Goal: Task Accomplishment & Management: Complete application form

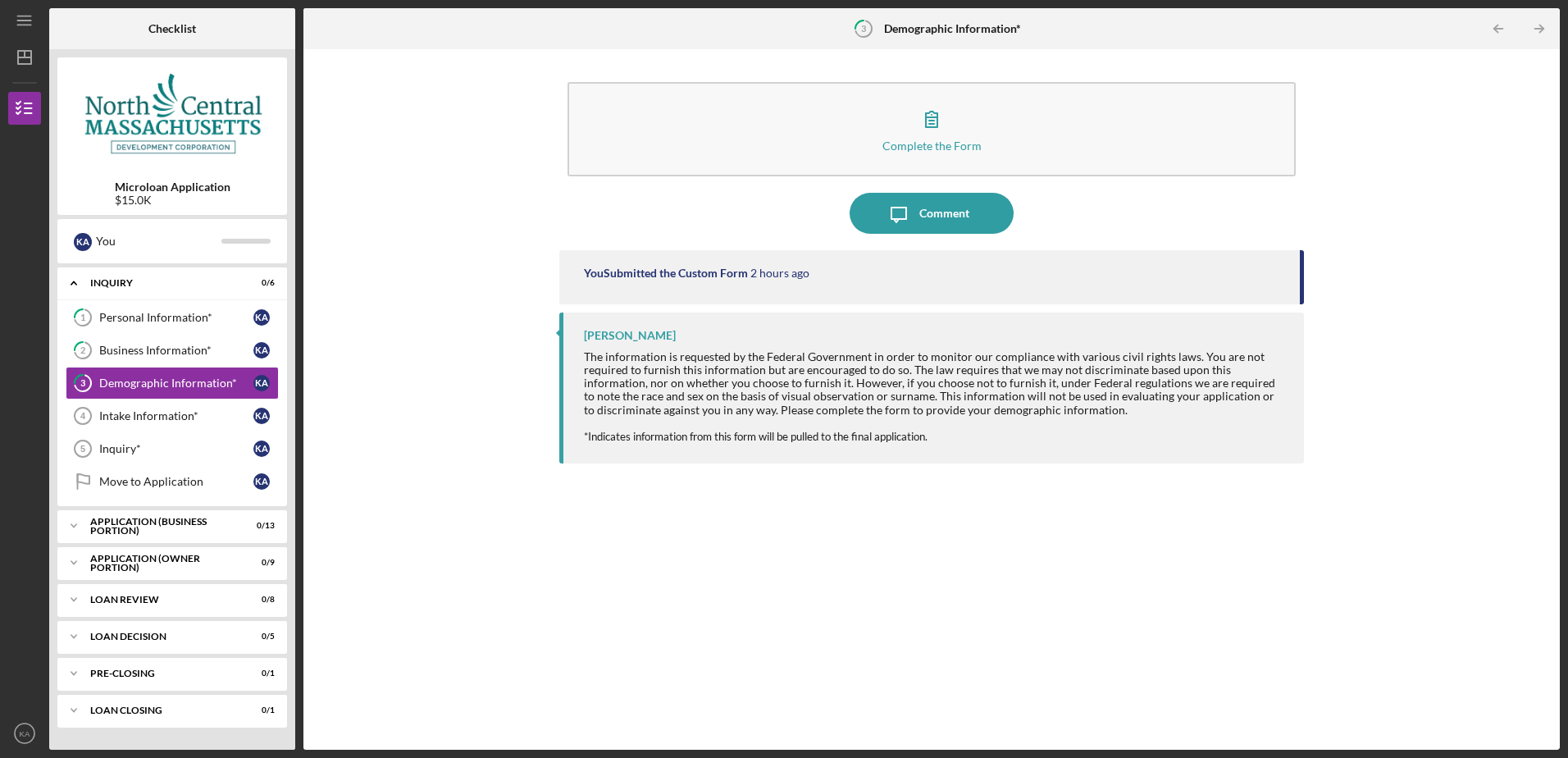
click at [767, 555] on div "You Submitted the Custom Form 2 hours ago [PERSON_NAME] The information is requ…" at bounding box center [931, 488] width 744 height 475
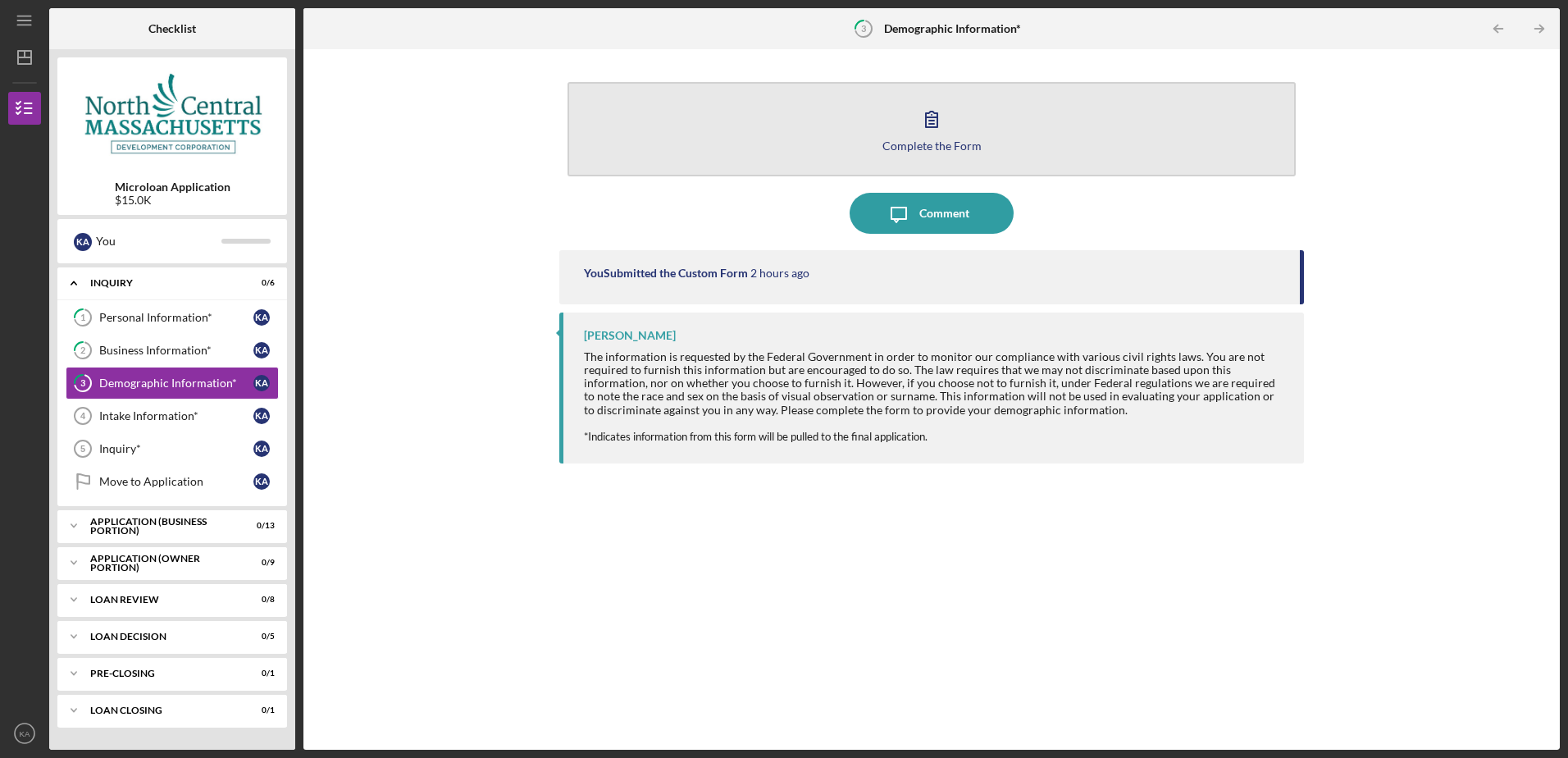
click at [925, 148] on div "Complete the Form" at bounding box center [933, 145] width 99 height 12
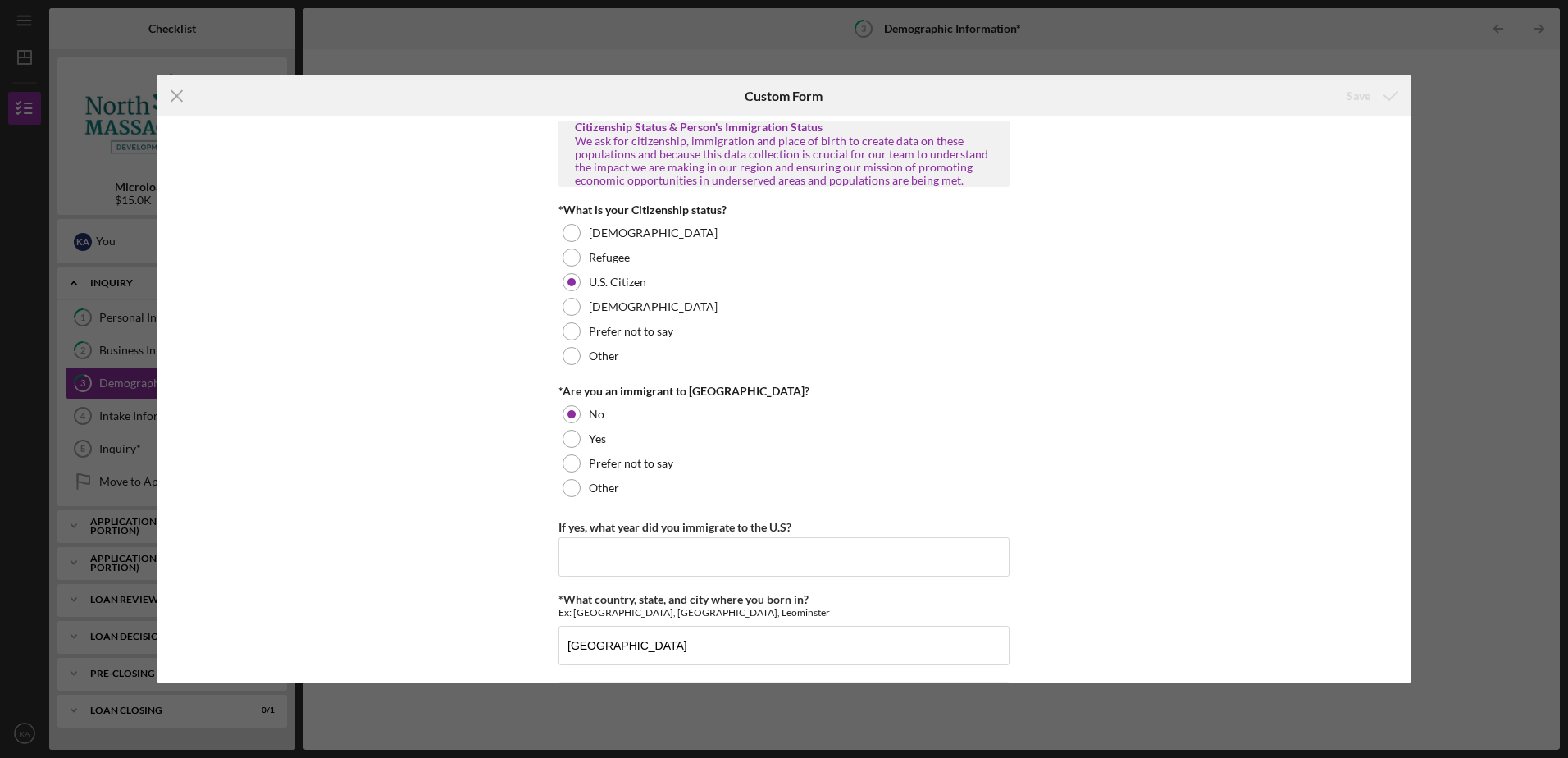
scroll to position [1621, 0]
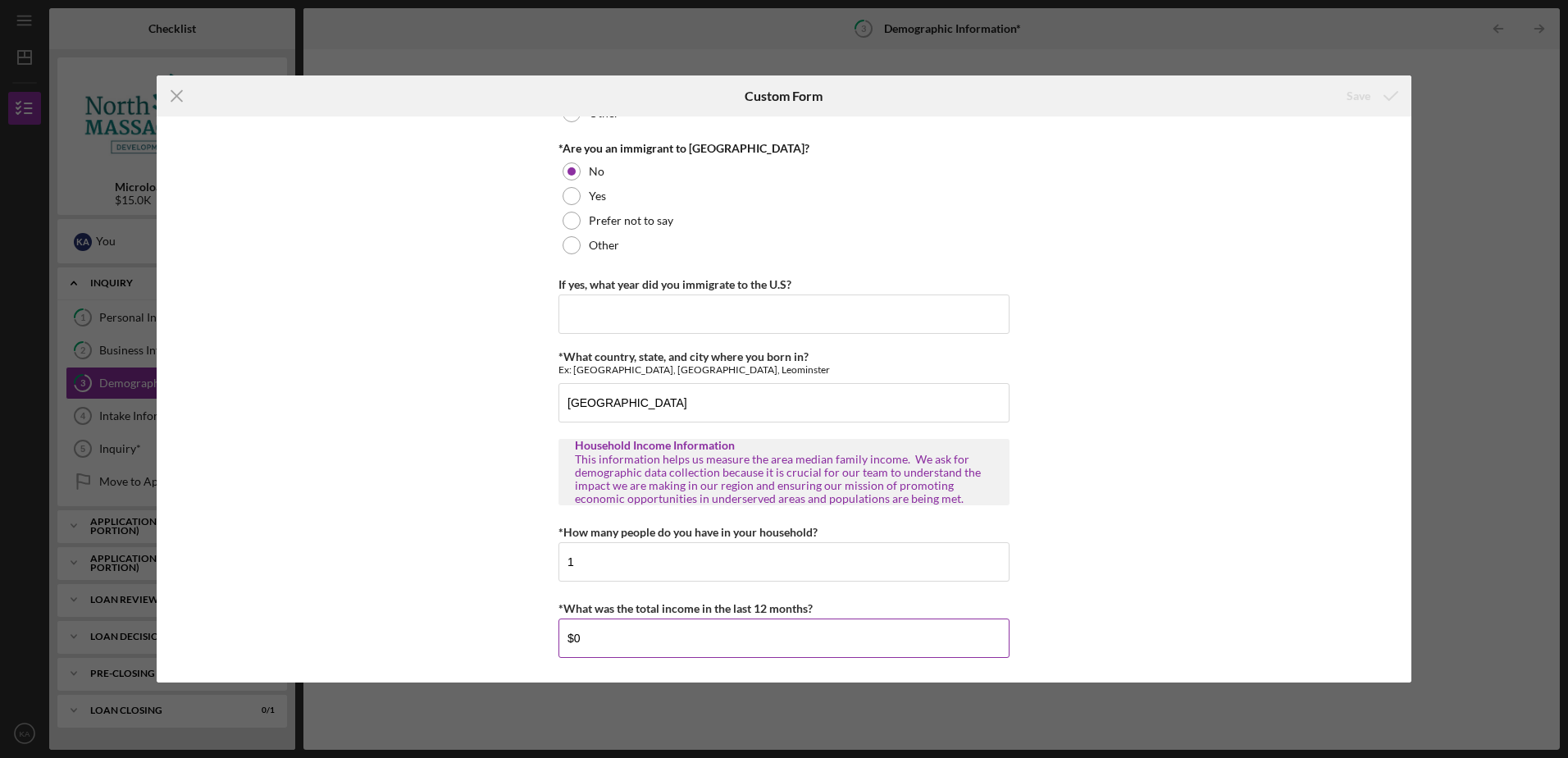
click at [614, 636] on input "$0" at bounding box center [784, 637] width 451 height 39
type input "$6,000"
click at [1171, 533] on div "Personal Demographic Information NCMDC is an equal opportunity organization and…" at bounding box center [784, 399] width 1255 height 565
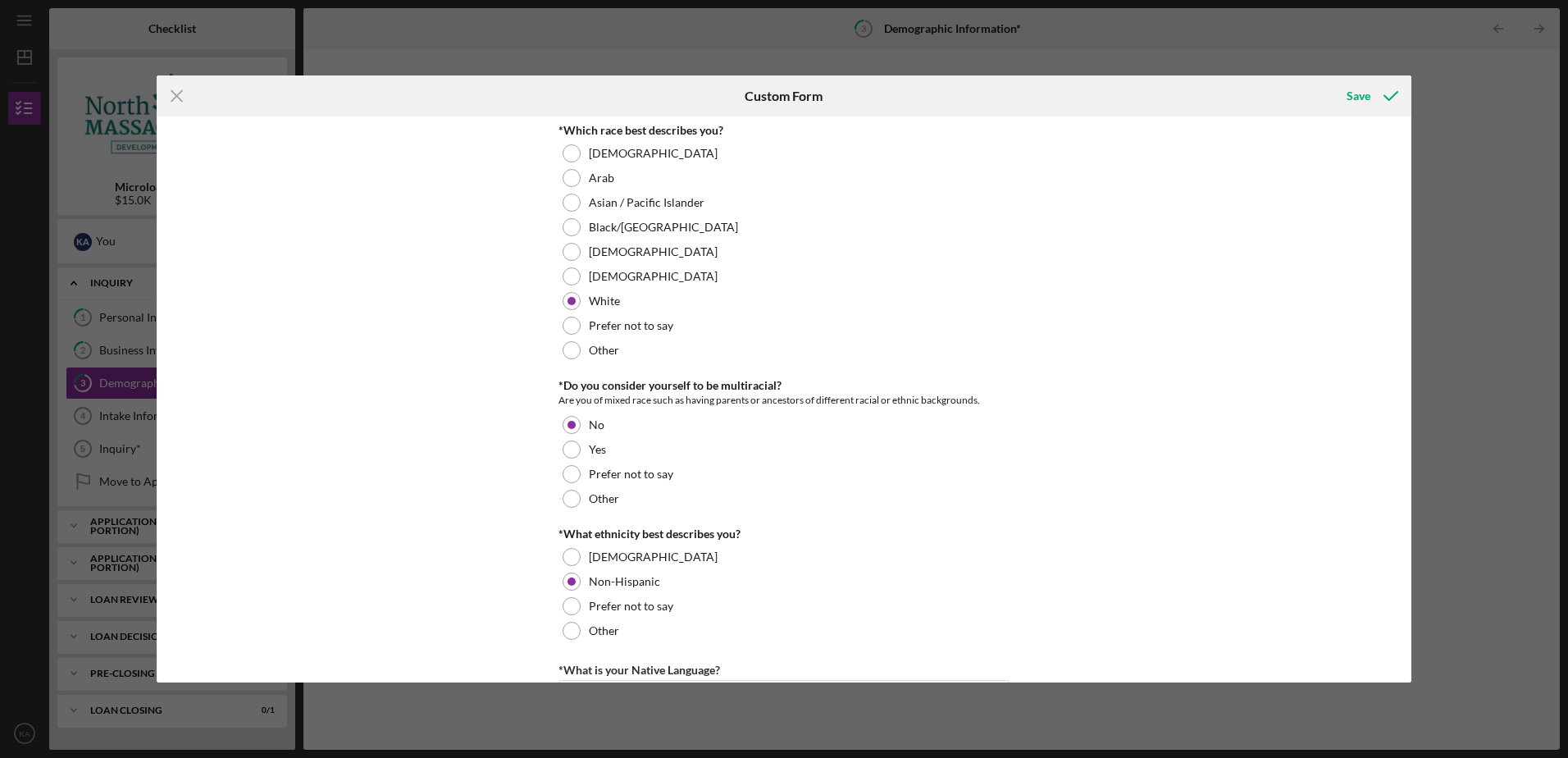
scroll to position [0, 0]
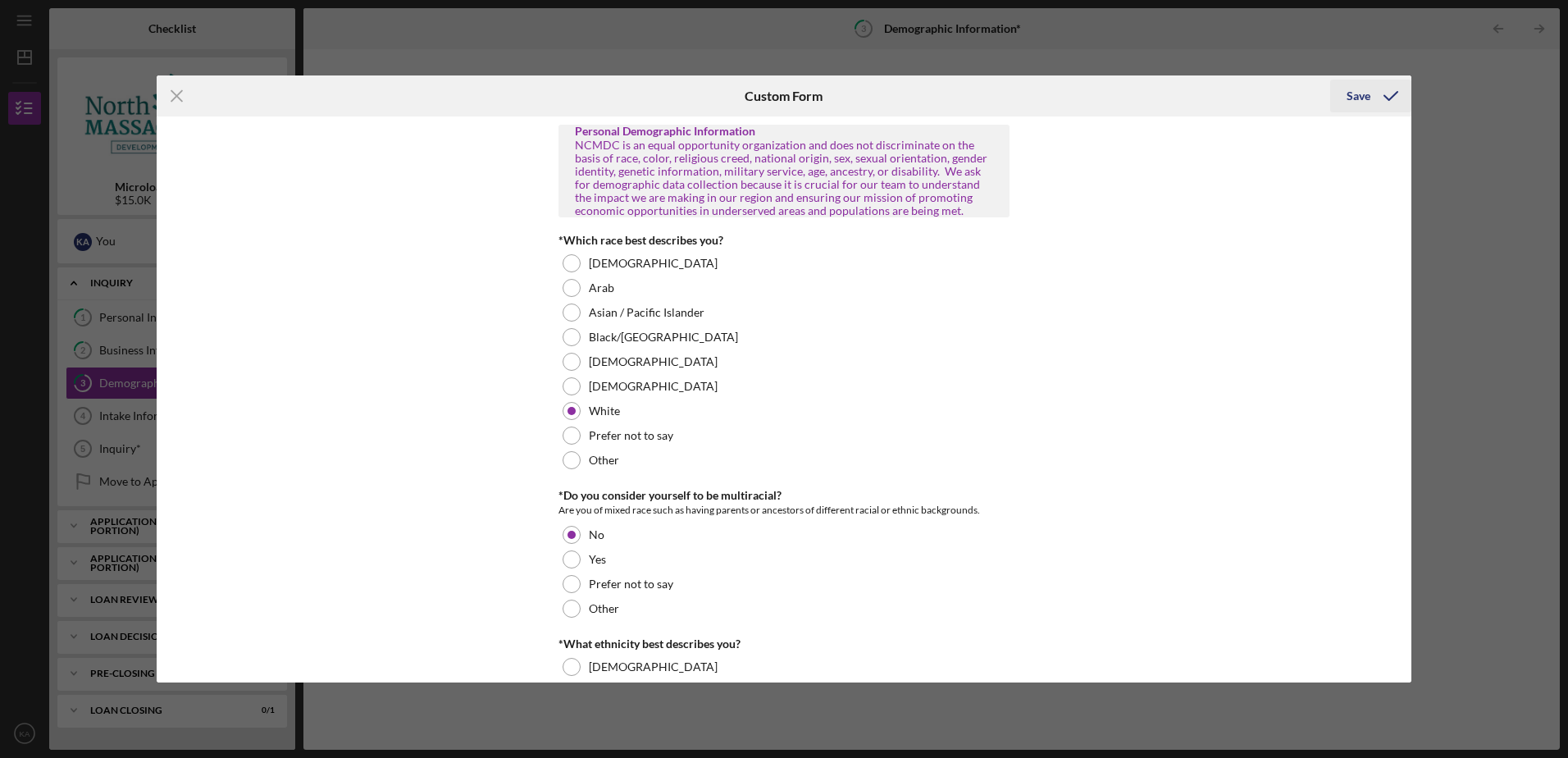
click at [1346, 99] on button "Save" at bounding box center [1371, 96] width 82 height 33
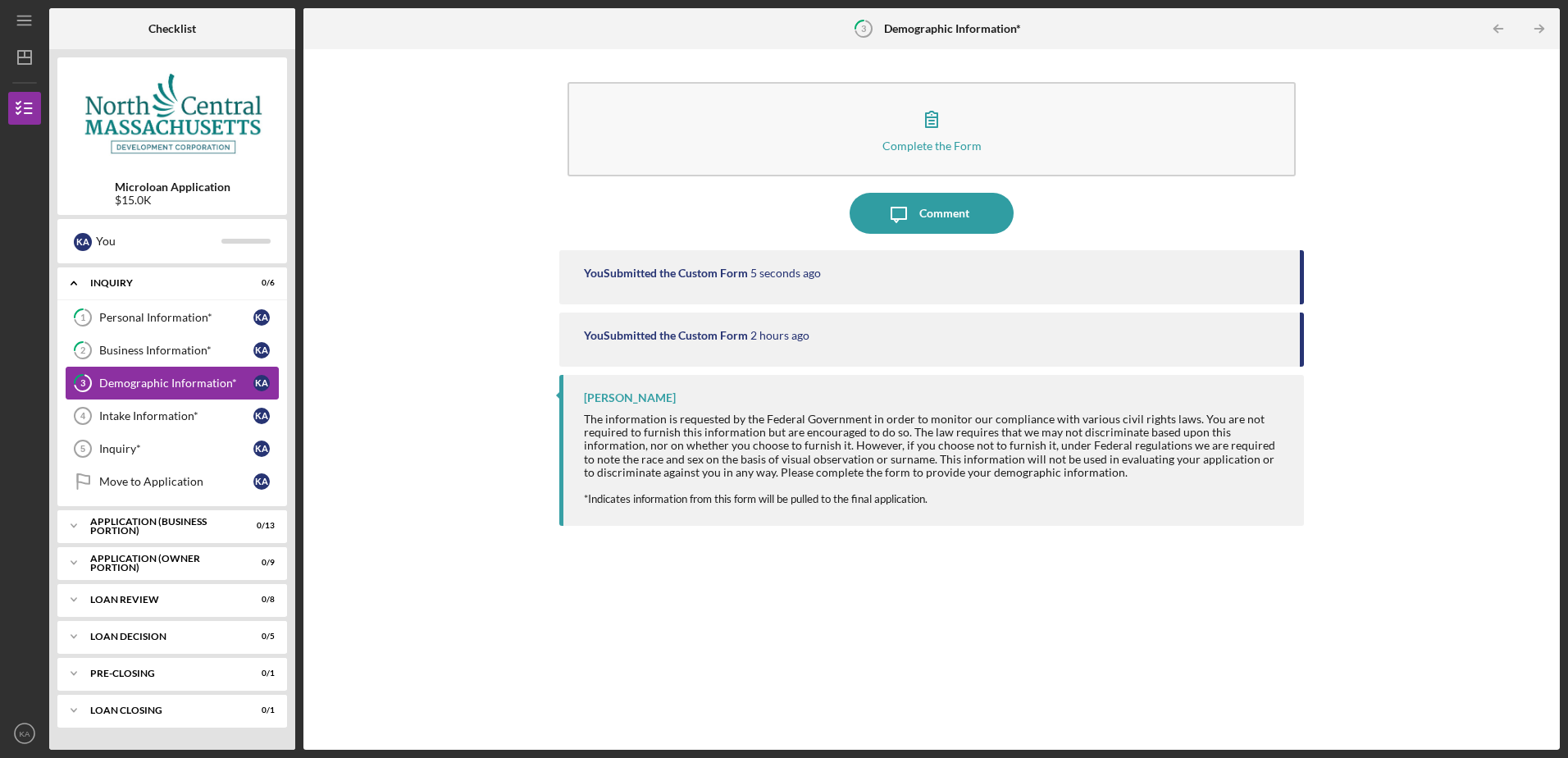
click at [178, 379] on div "Demographic Information*" at bounding box center [176, 383] width 154 height 13
click at [182, 354] on div "Business Information*" at bounding box center [176, 350] width 154 height 13
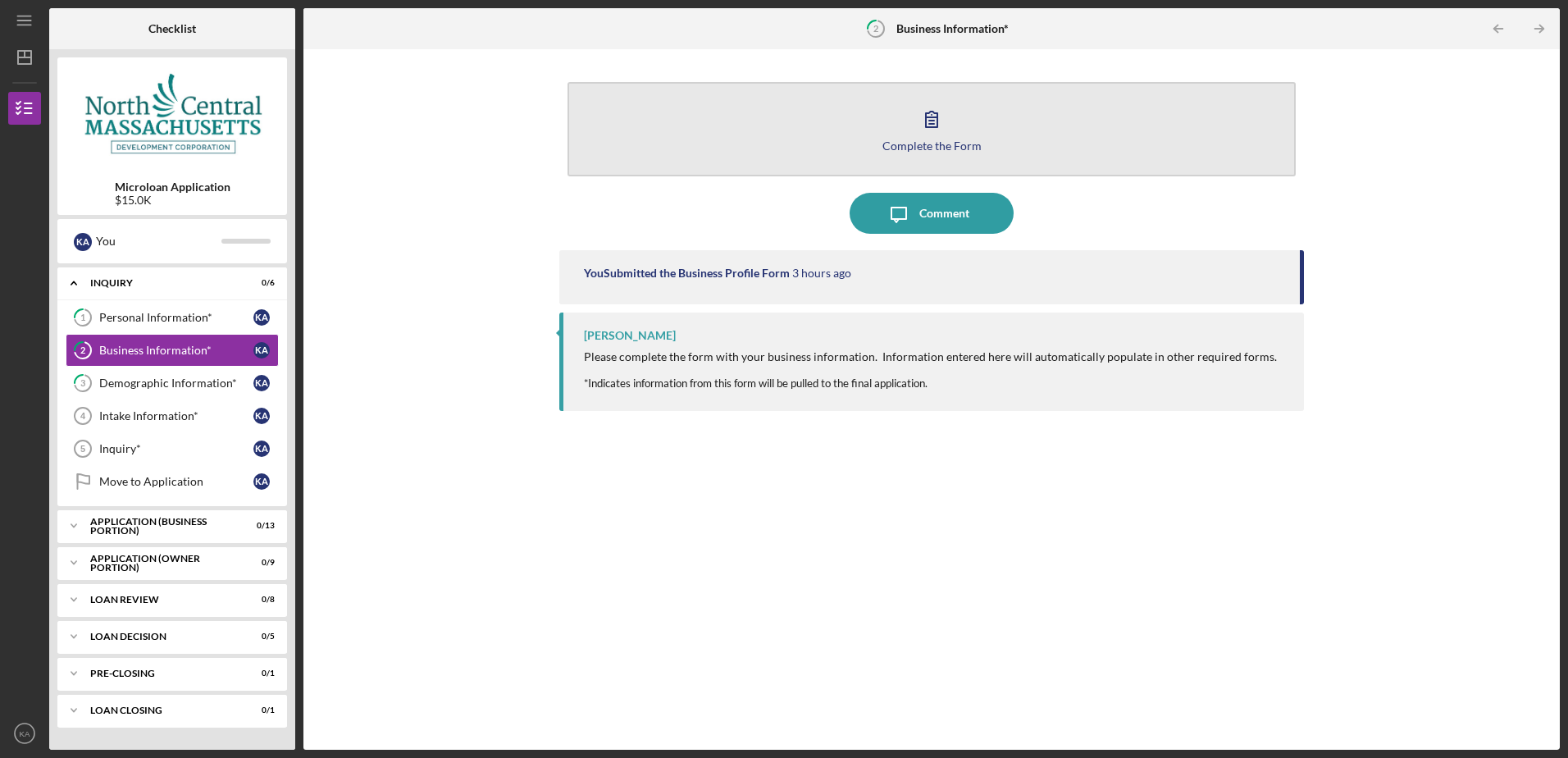
click at [916, 125] on icon "button" at bounding box center [932, 118] width 41 height 41
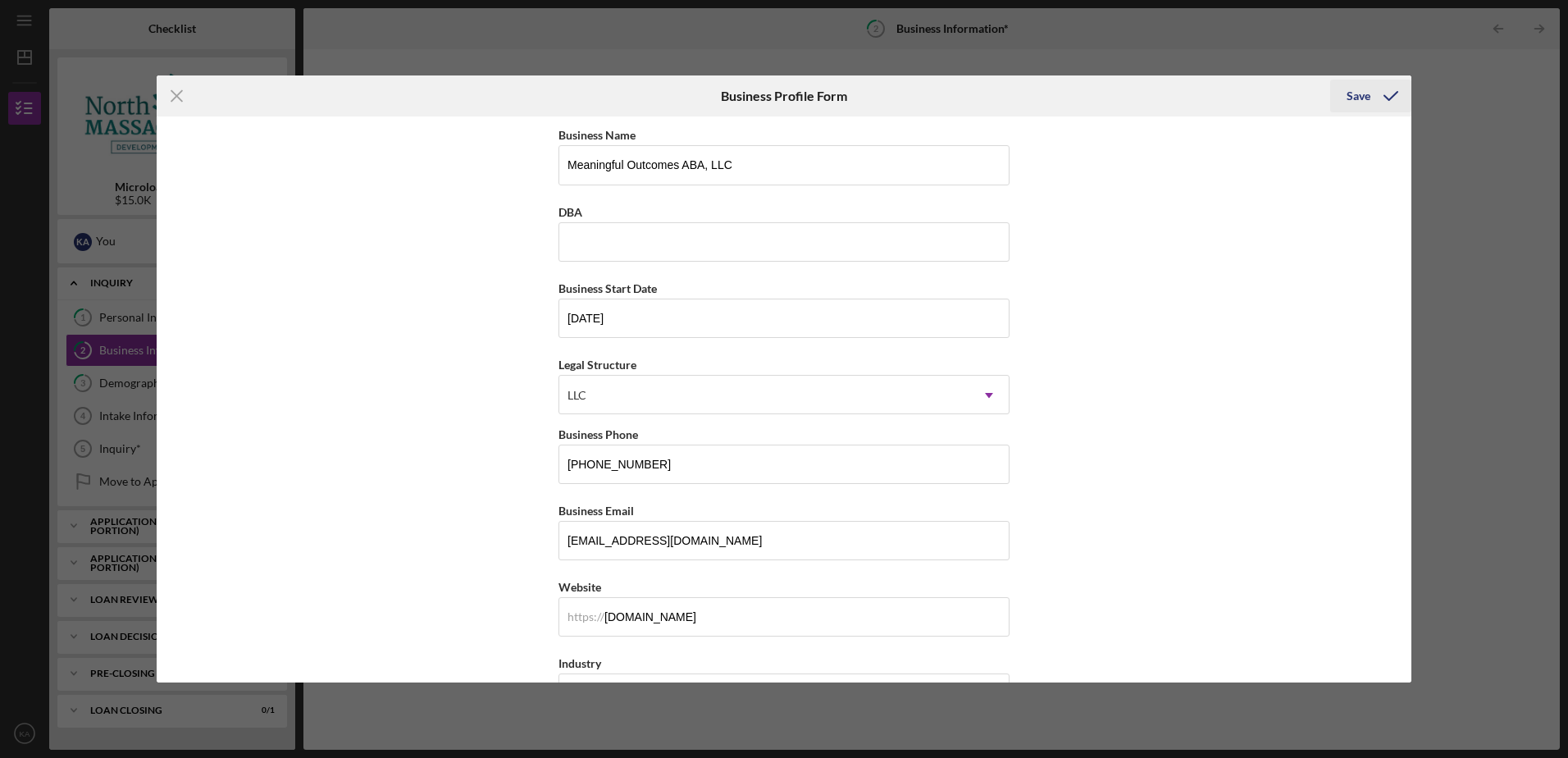
click at [1351, 93] on div "Save" at bounding box center [1359, 96] width 24 height 33
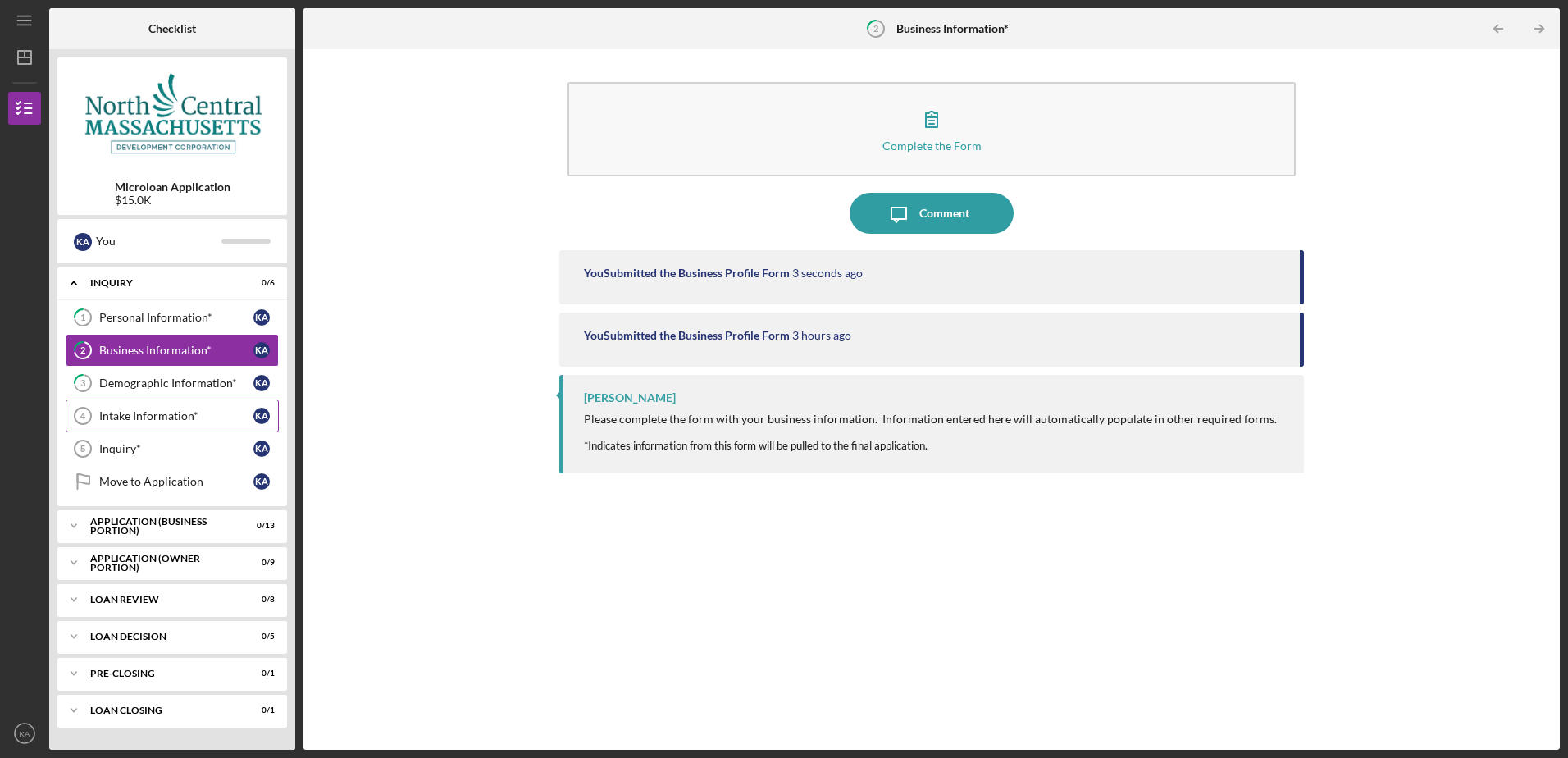
click at [193, 412] on div "Intake Information*" at bounding box center [176, 415] width 154 height 13
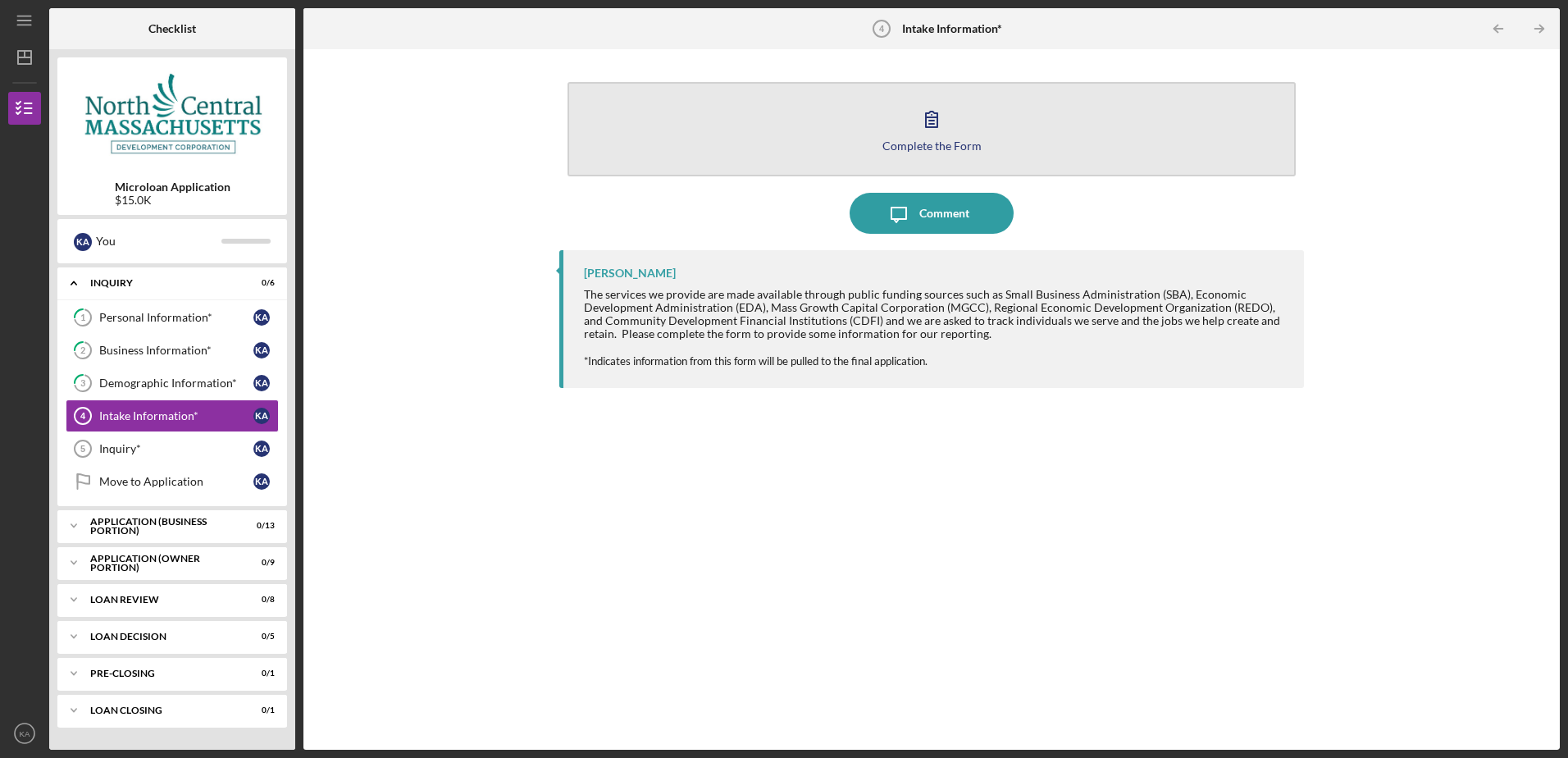
click at [927, 139] on div "Complete the Form" at bounding box center [933, 145] width 99 height 12
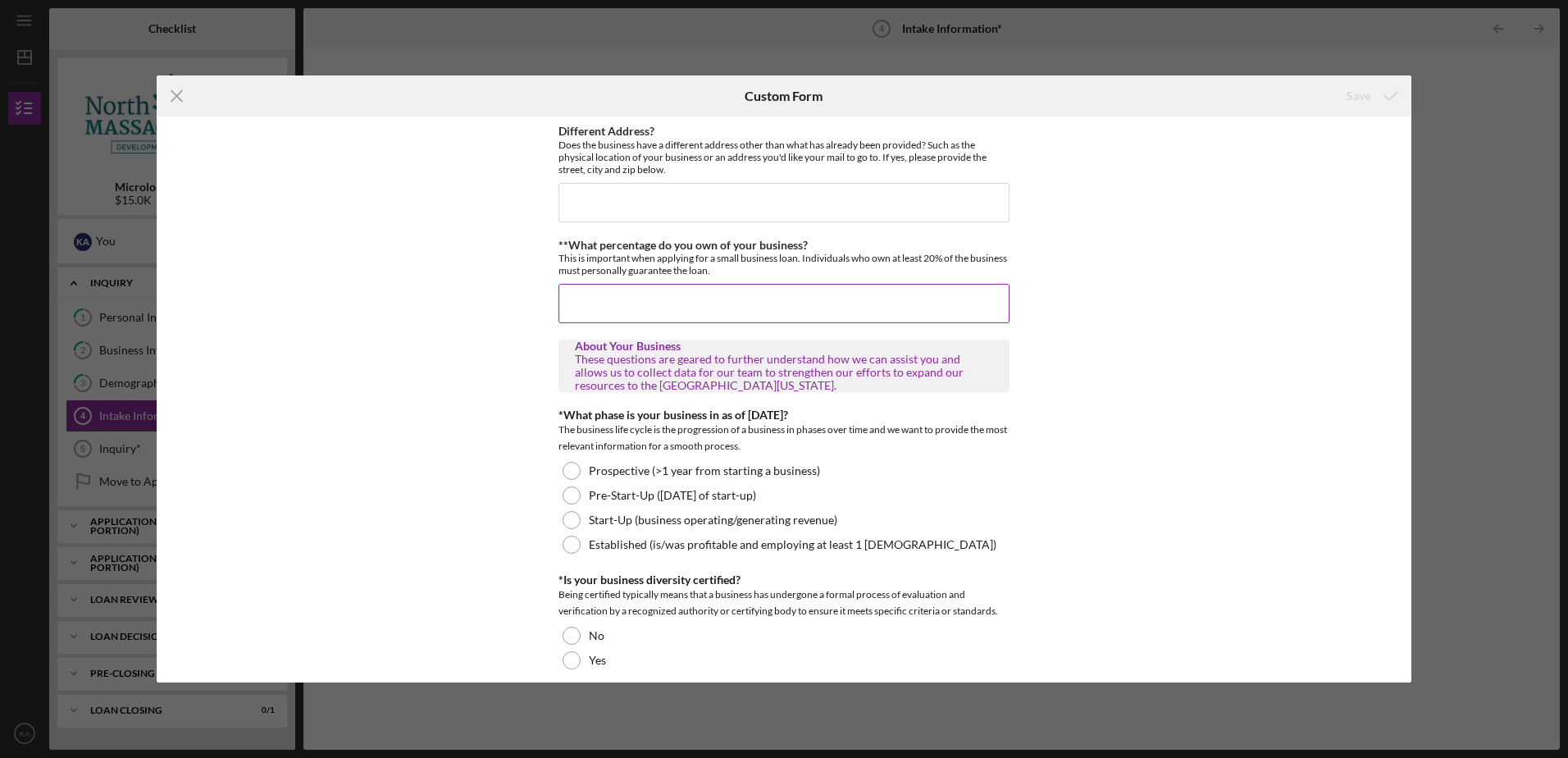
click at [586, 295] on input "**What percentage do you own of your business?" at bounding box center [784, 303] width 451 height 39
type input "100%"
click at [495, 354] on div "Different Address? Does the business have a different address other than what h…" at bounding box center [784, 399] width 1255 height 565
click at [564, 510] on div "Start-Up (business operating/generating revenue)" at bounding box center [784, 520] width 451 height 25
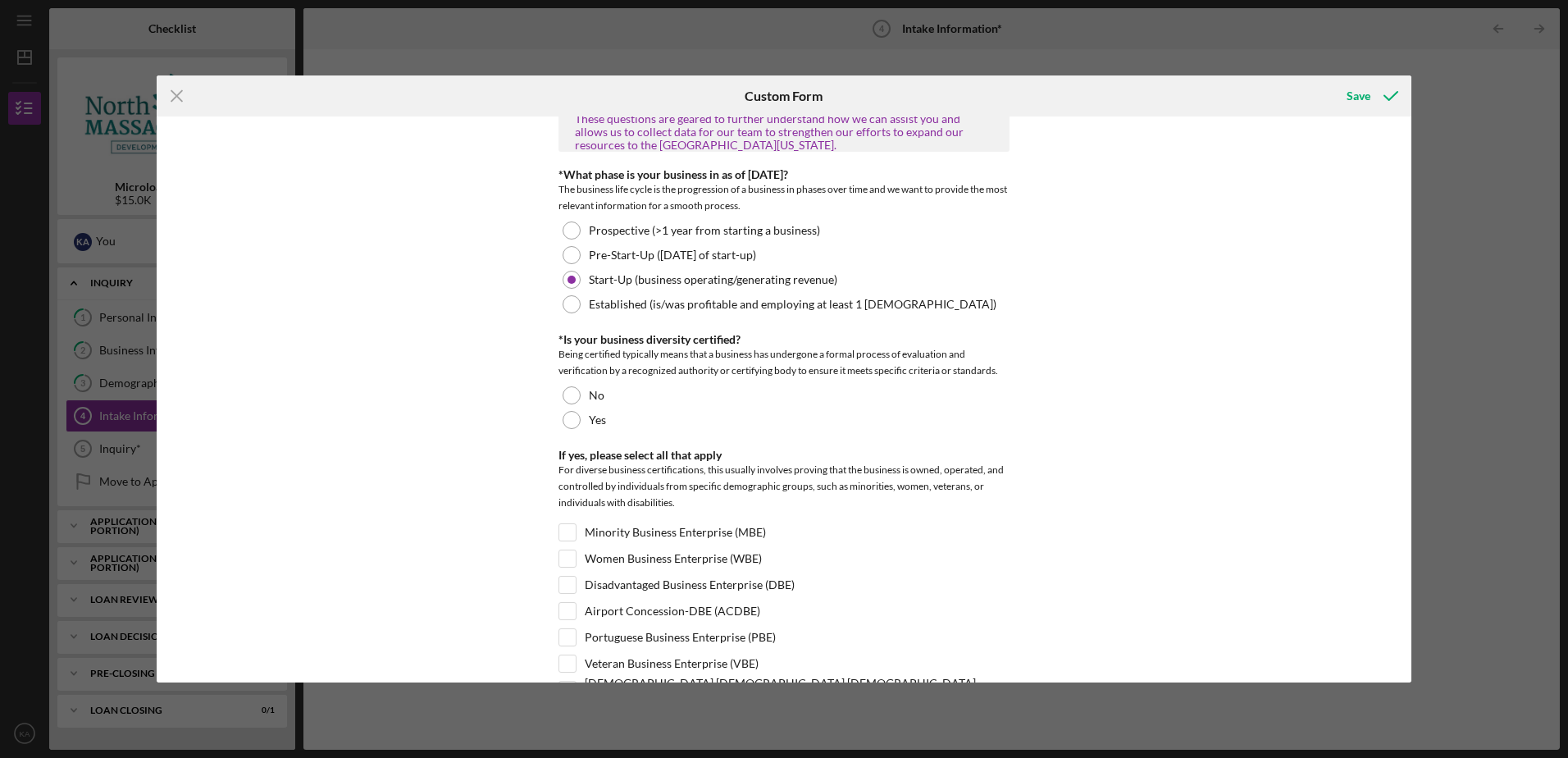
scroll to position [246, 0]
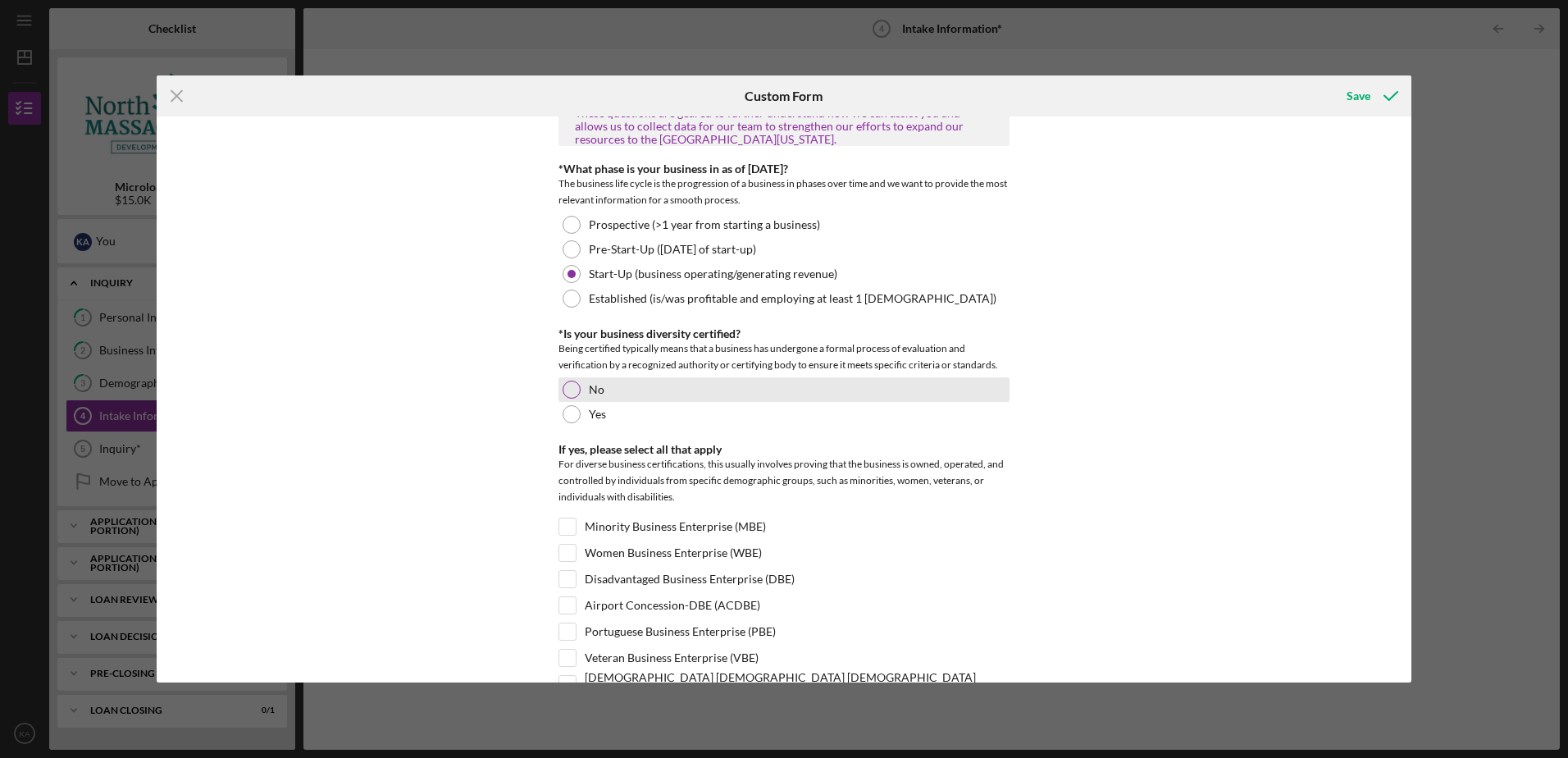
click at [571, 388] on div at bounding box center [572, 390] width 18 height 18
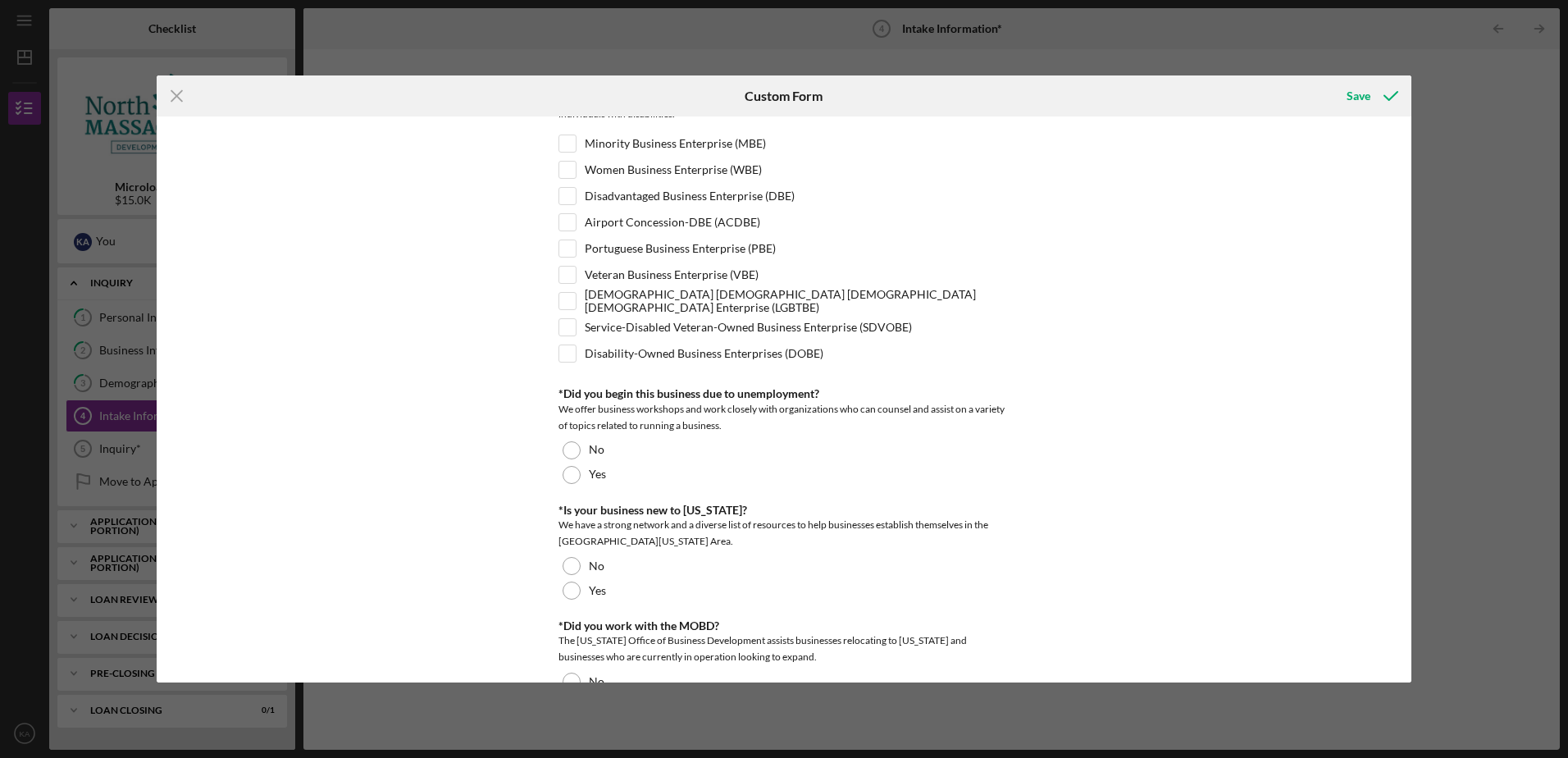
scroll to position [738, 0]
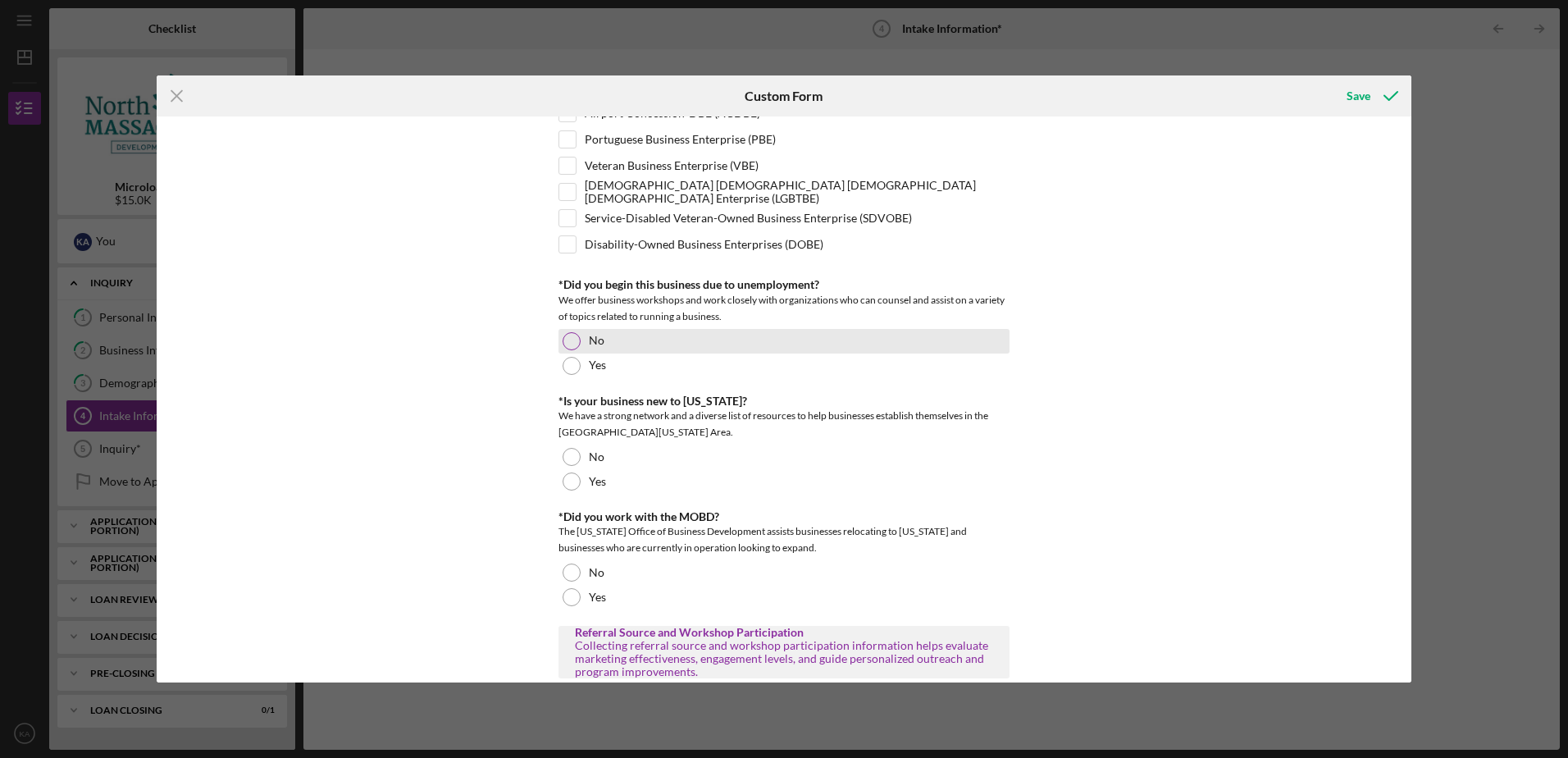
click at [570, 346] on div at bounding box center [572, 341] width 18 height 18
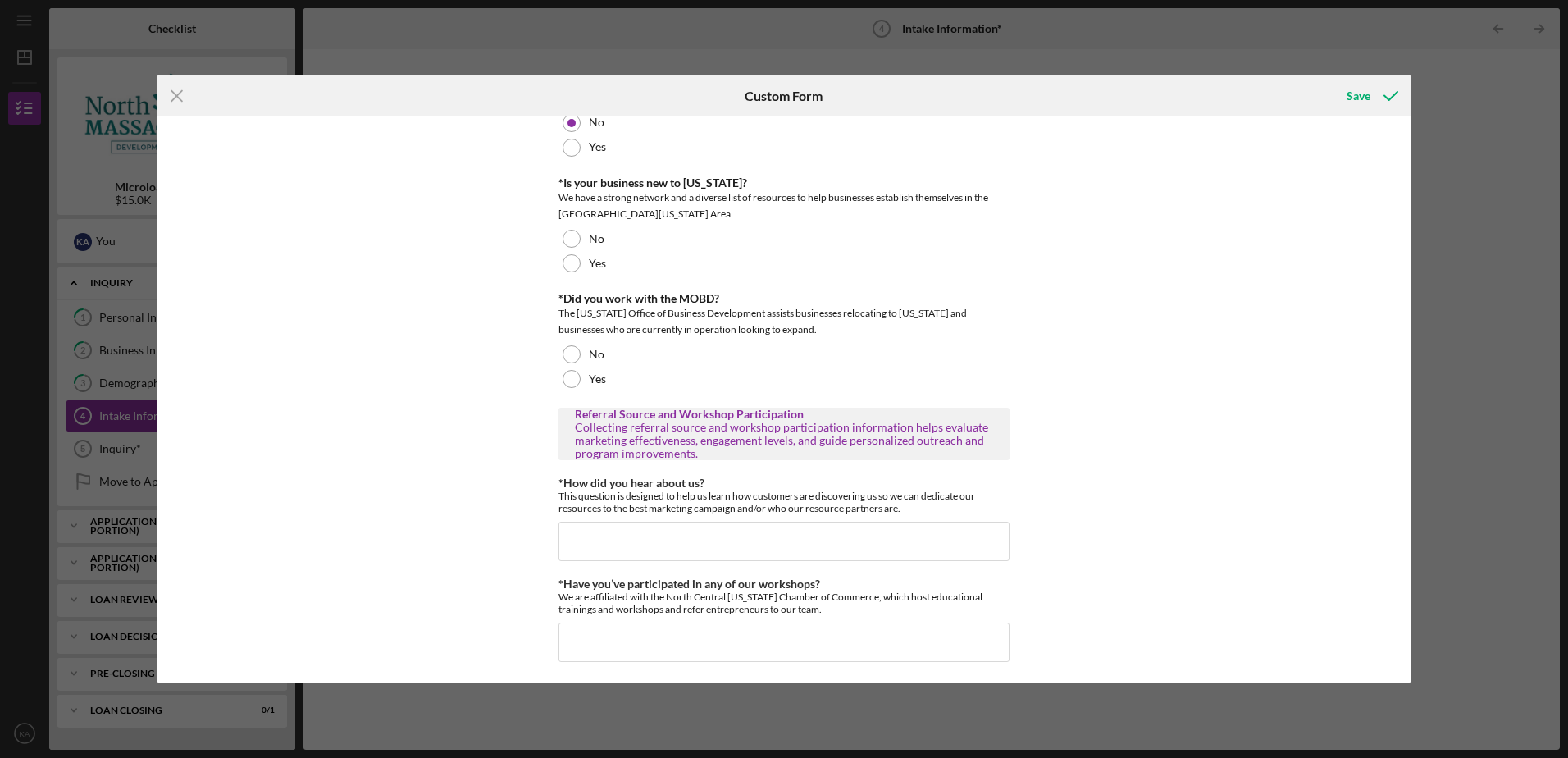
scroll to position [961, 0]
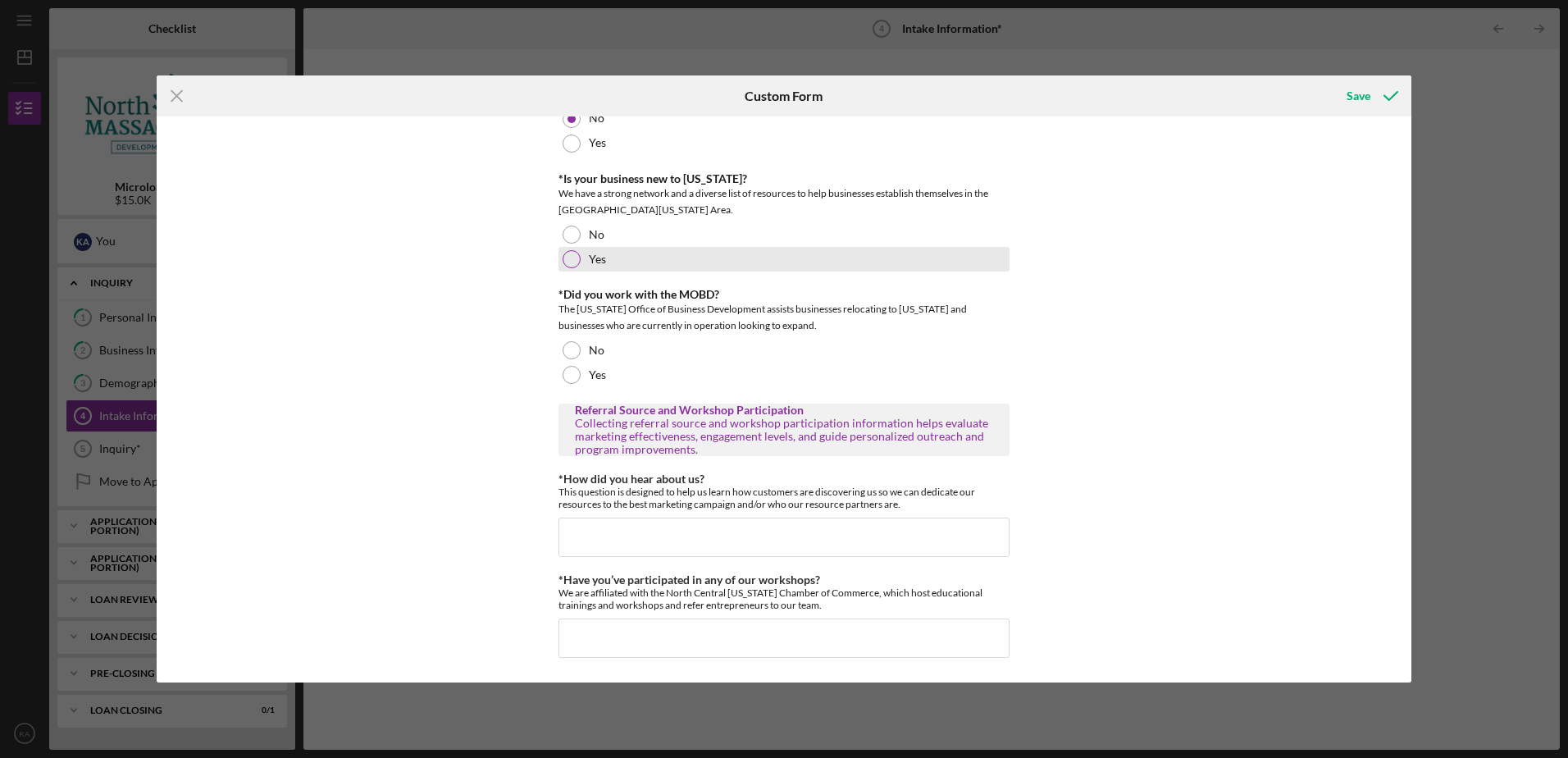
click at [564, 252] on div at bounding box center [572, 259] width 18 height 18
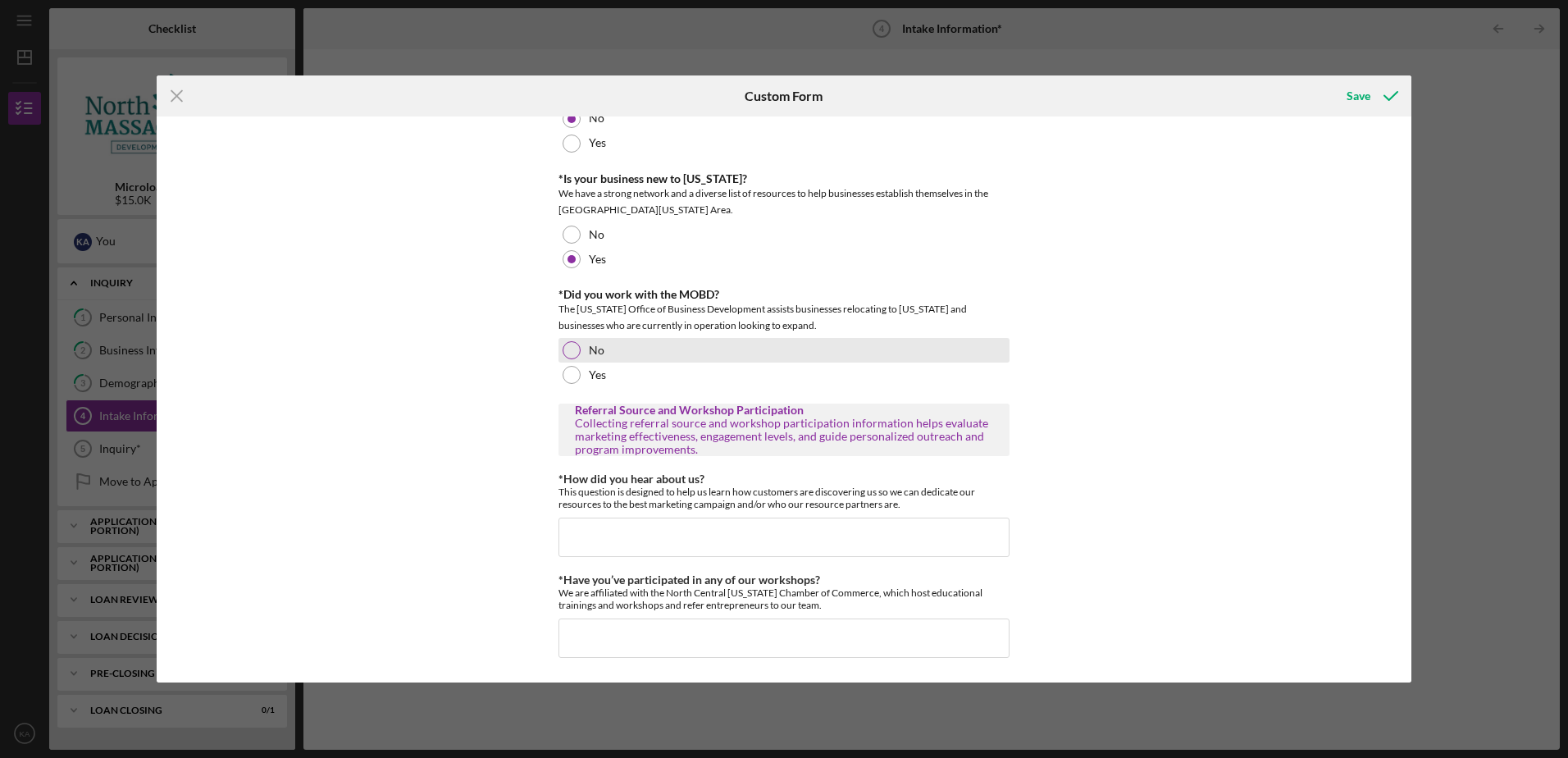
click at [568, 353] on div at bounding box center [572, 350] width 18 height 18
click at [584, 528] on input "*How did you hear about us?" at bounding box center [784, 536] width 451 height 39
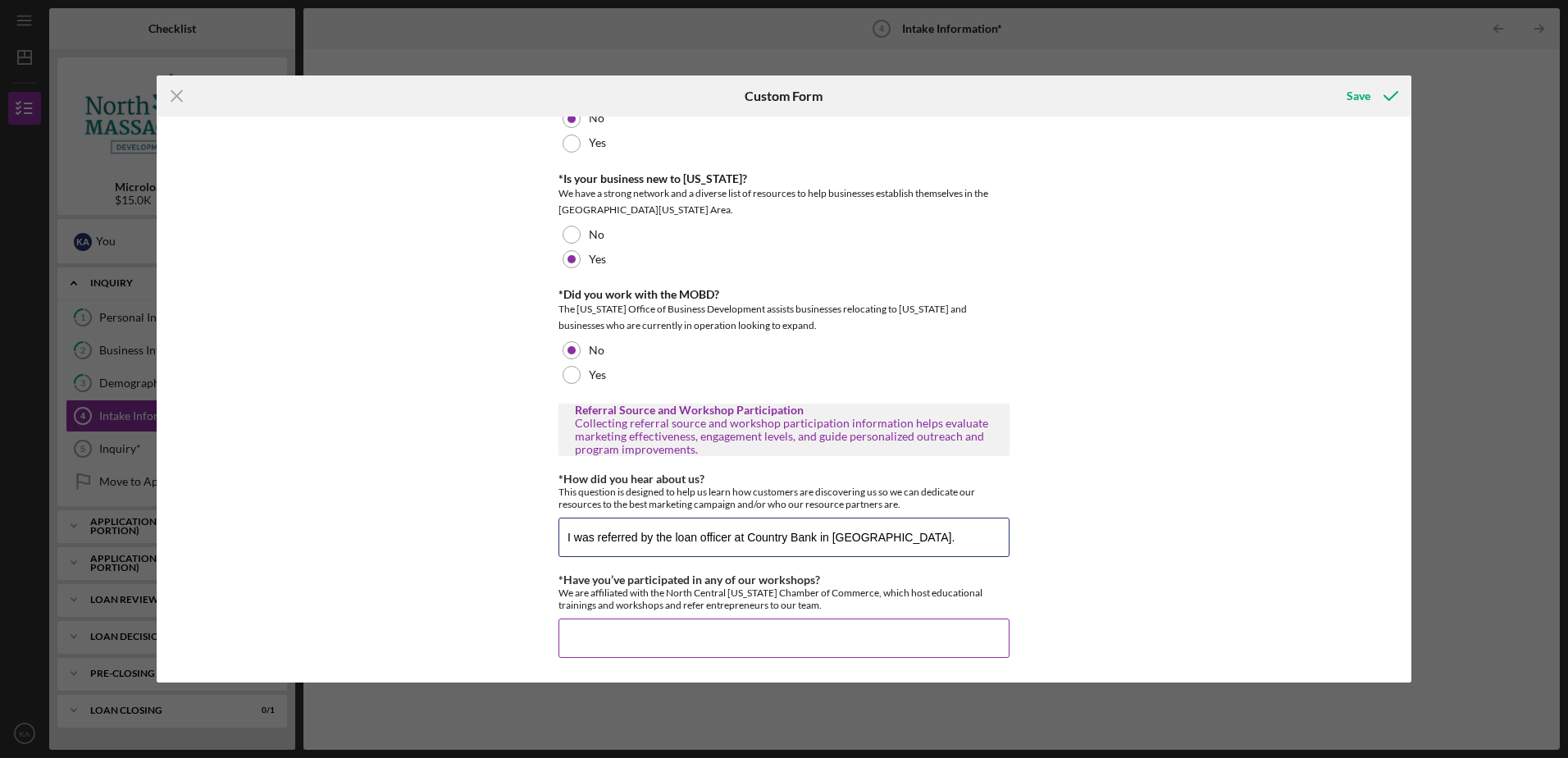
type input "I was referred by the loan officer at Country Bank in [GEOGRAPHIC_DATA]."
click at [651, 628] on input "*Have you’ve participated in any of our workshops?" at bounding box center [784, 637] width 451 height 39
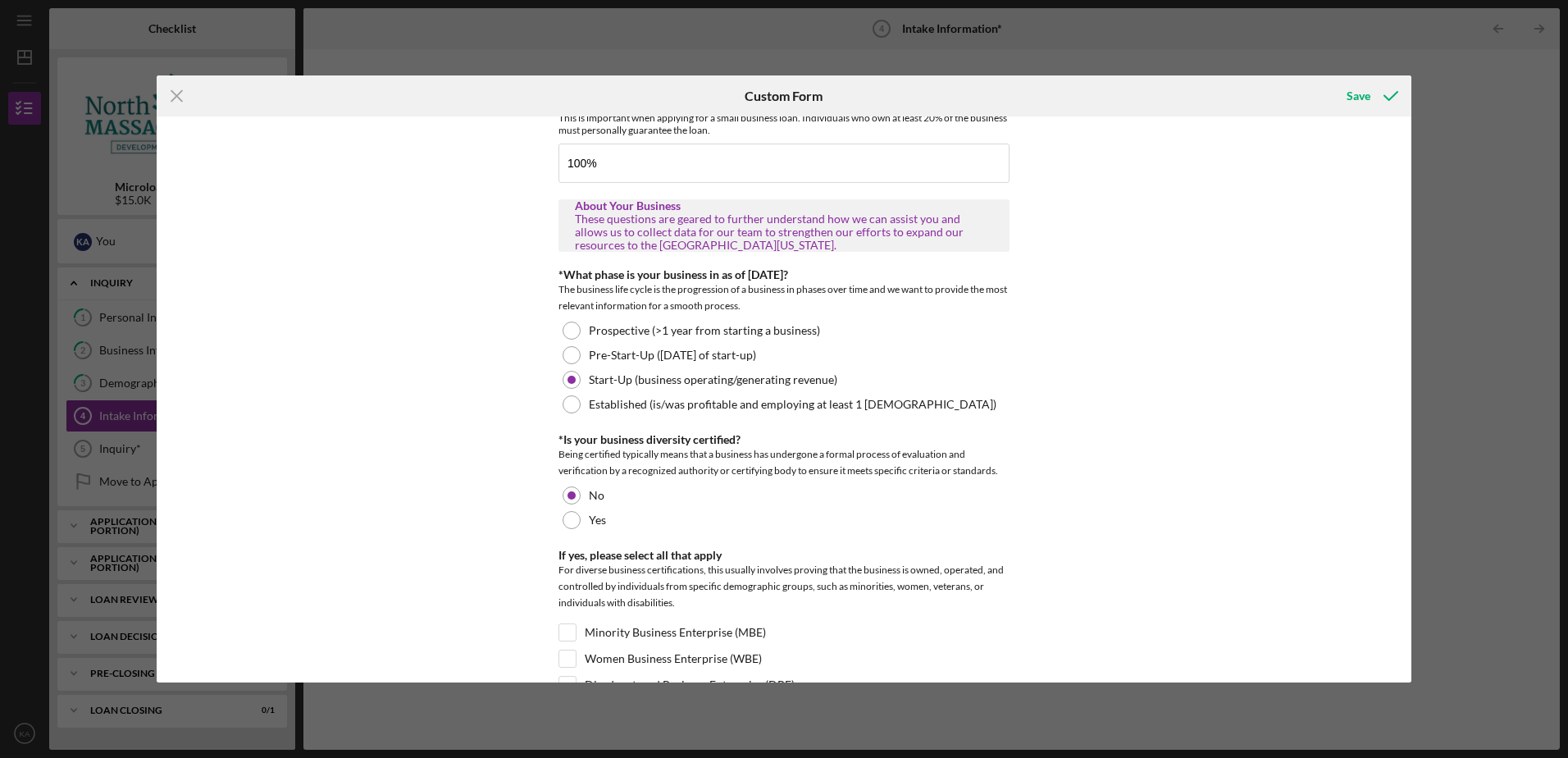
scroll to position [0, 0]
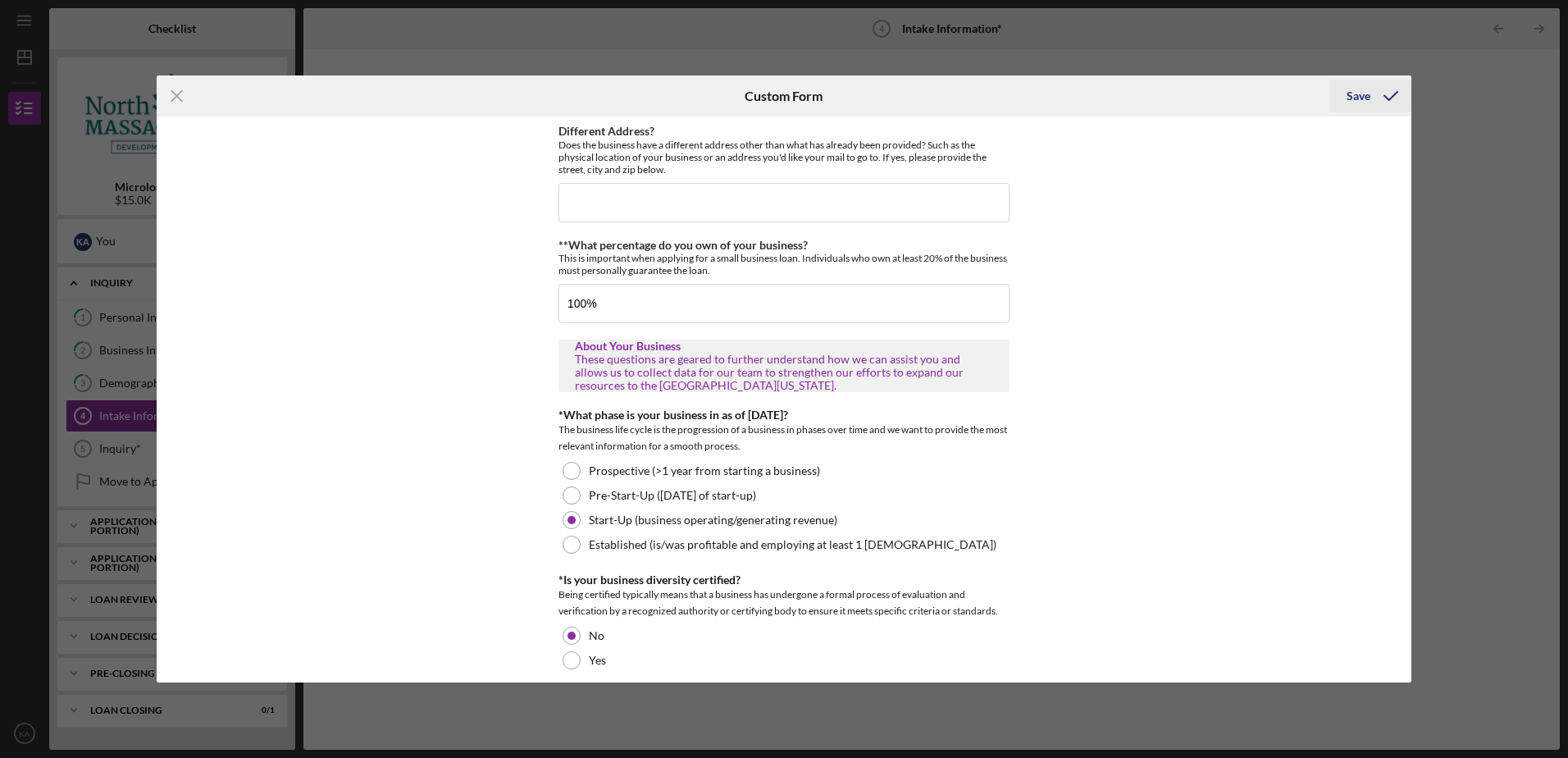
type input "No"
click at [1353, 98] on div "Save" at bounding box center [1359, 96] width 24 height 33
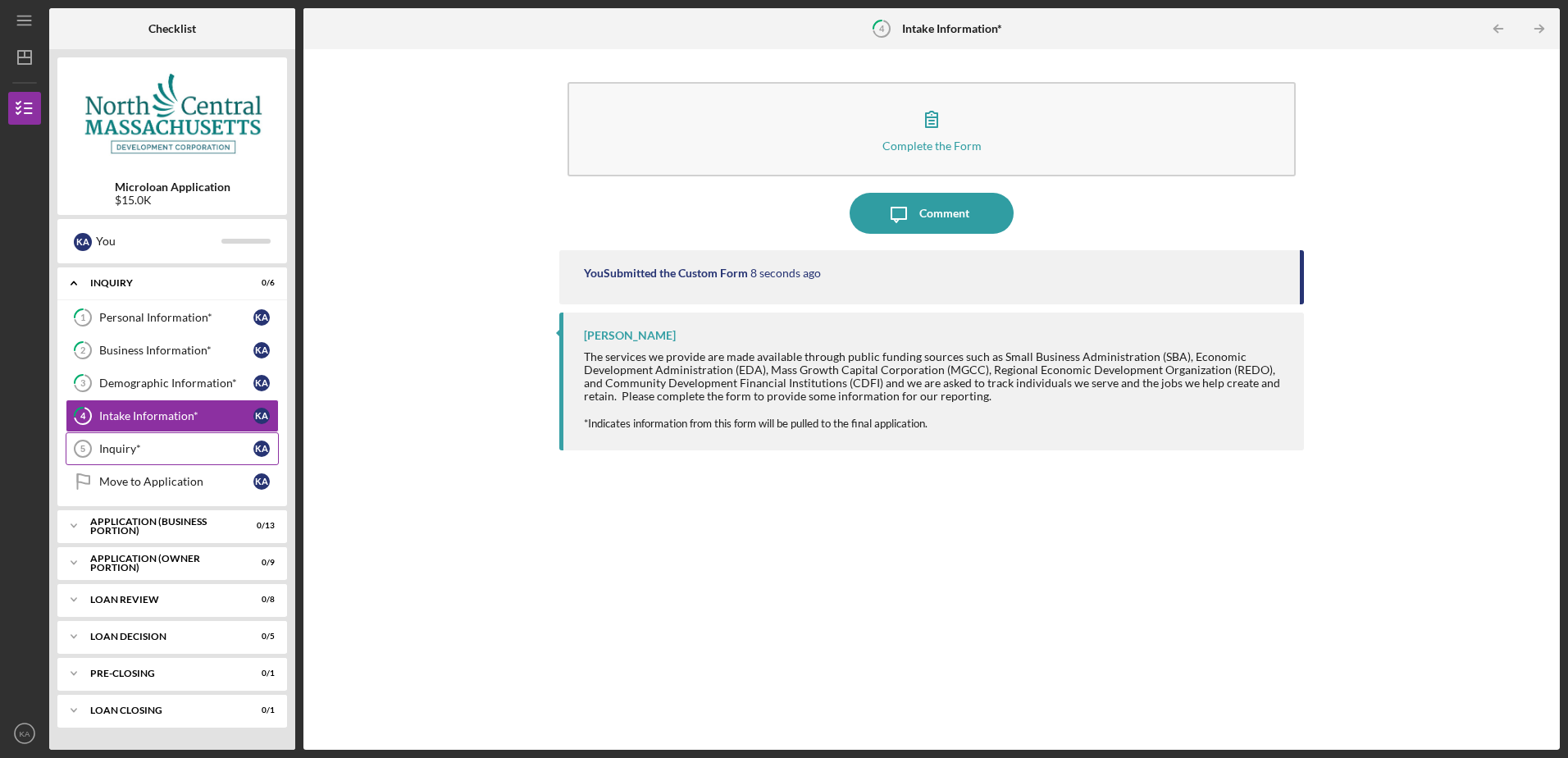
click at [135, 450] on div "Inquiry*" at bounding box center [176, 448] width 154 height 13
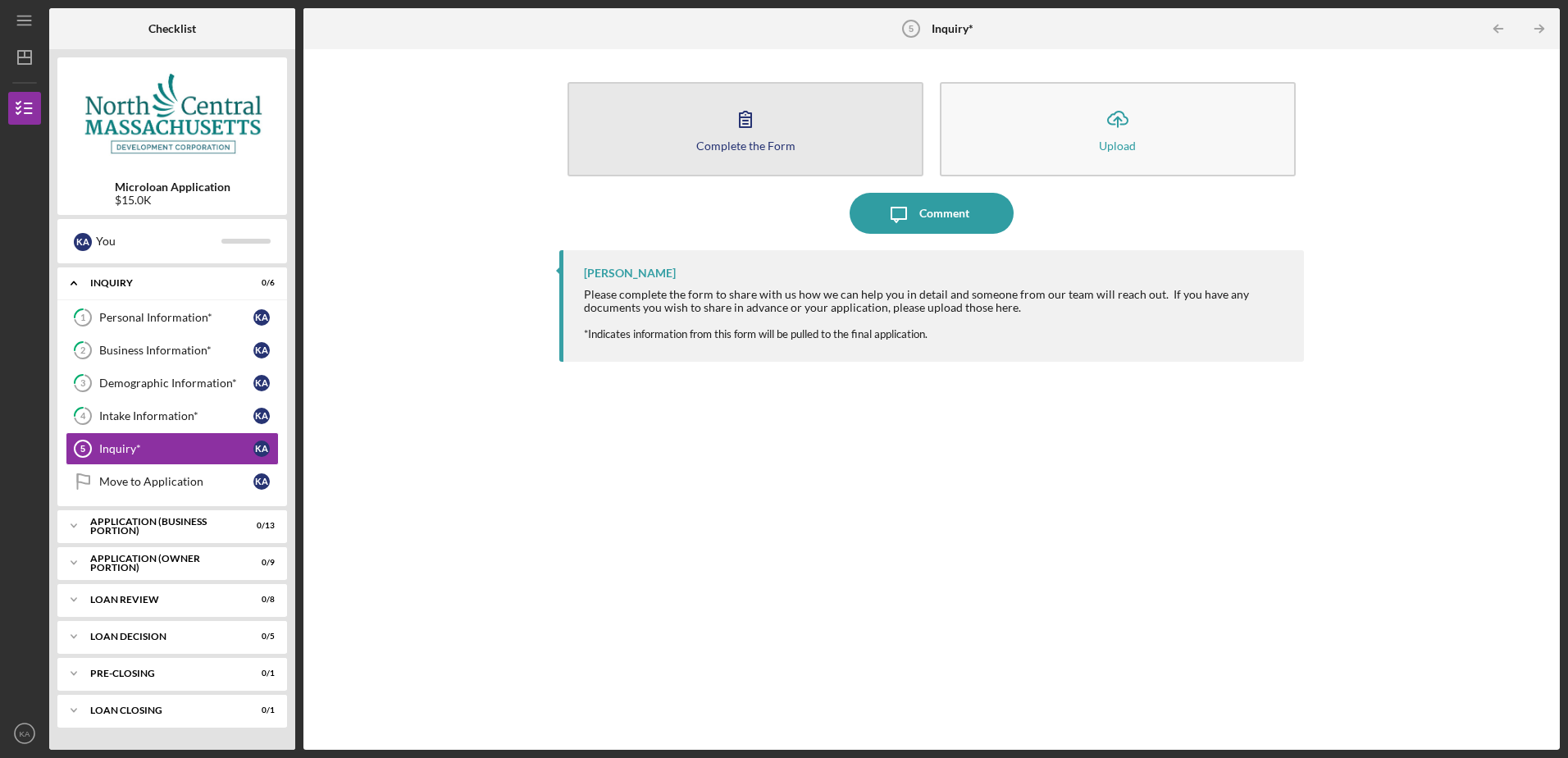
click at [729, 122] on icon "button" at bounding box center [745, 118] width 41 height 41
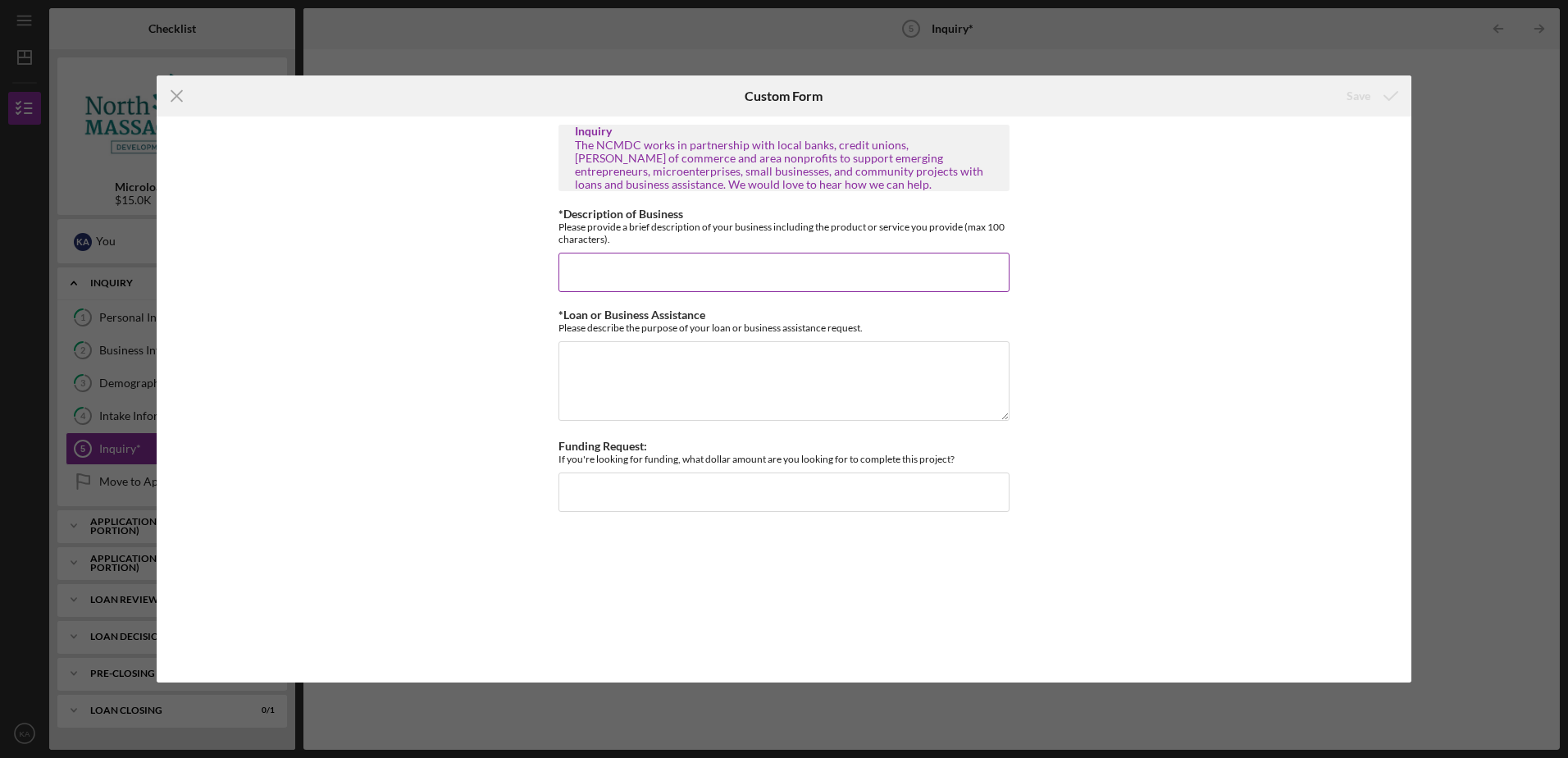
click at [573, 263] on input "*Description of Business" at bounding box center [784, 272] width 451 height 39
click at [626, 277] on input "We provide [MEDICAL_DATA]" at bounding box center [784, 272] width 451 height 39
click at [628, 276] on input "We provide [MEDICAL_DATA]" at bounding box center [784, 272] width 451 height 39
click at [924, 273] on input "We provide health-insurance funded [MEDICAL_DATA]" at bounding box center [784, 272] width 451 height 39
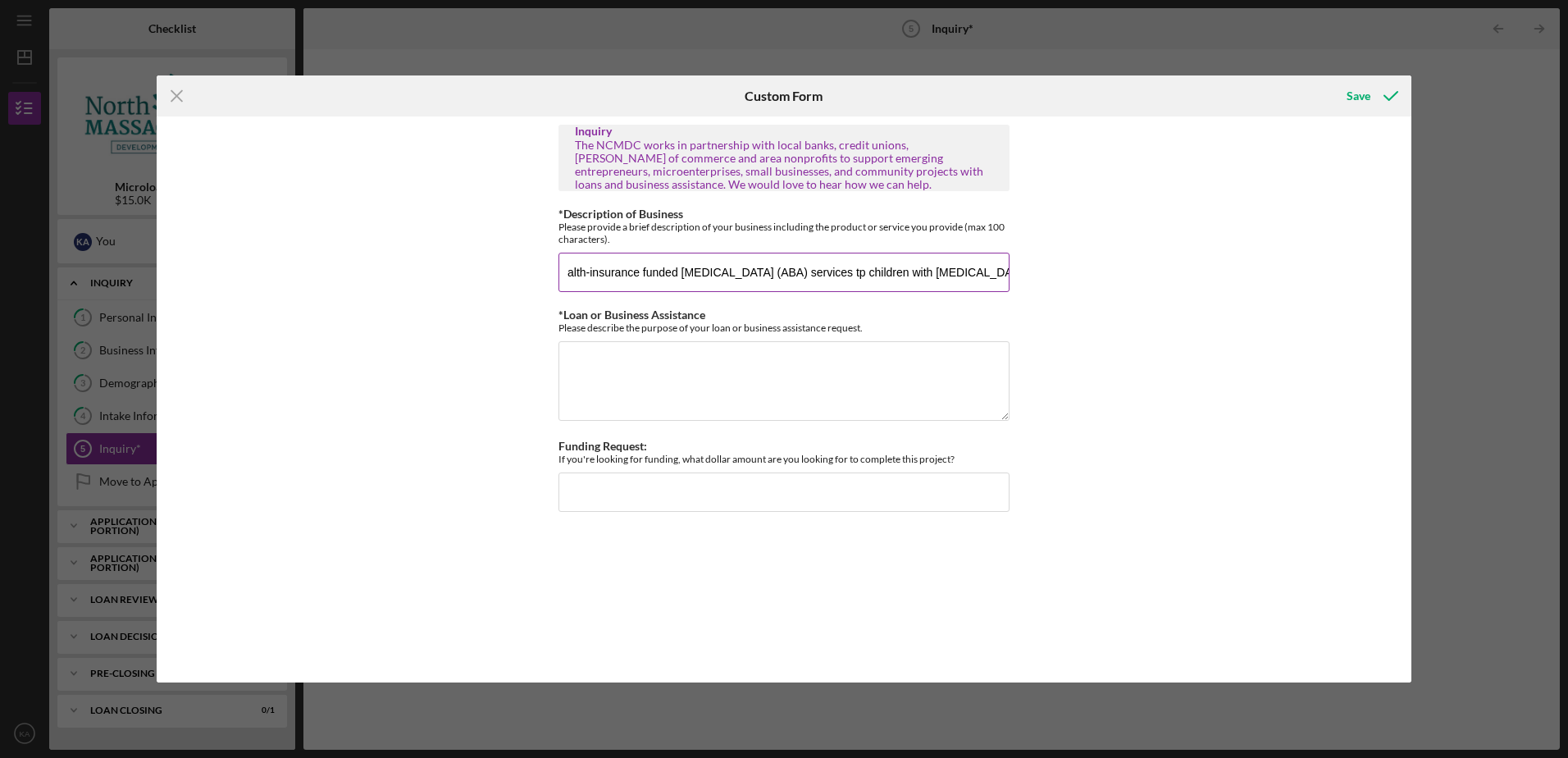
scroll to position [0, 77]
type input "We provide health-insurance funded [MEDICAL_DATA] (ABA) services tp children wi…"
click at [671, 368] on textarea "*Loan or Business Assistance" at bounding box center [784, 380] width 451 height 79
drag, startPoint x: 721, startPoint y: 365, endPoint x: 550, endPoint y: 365, distance: 171.0
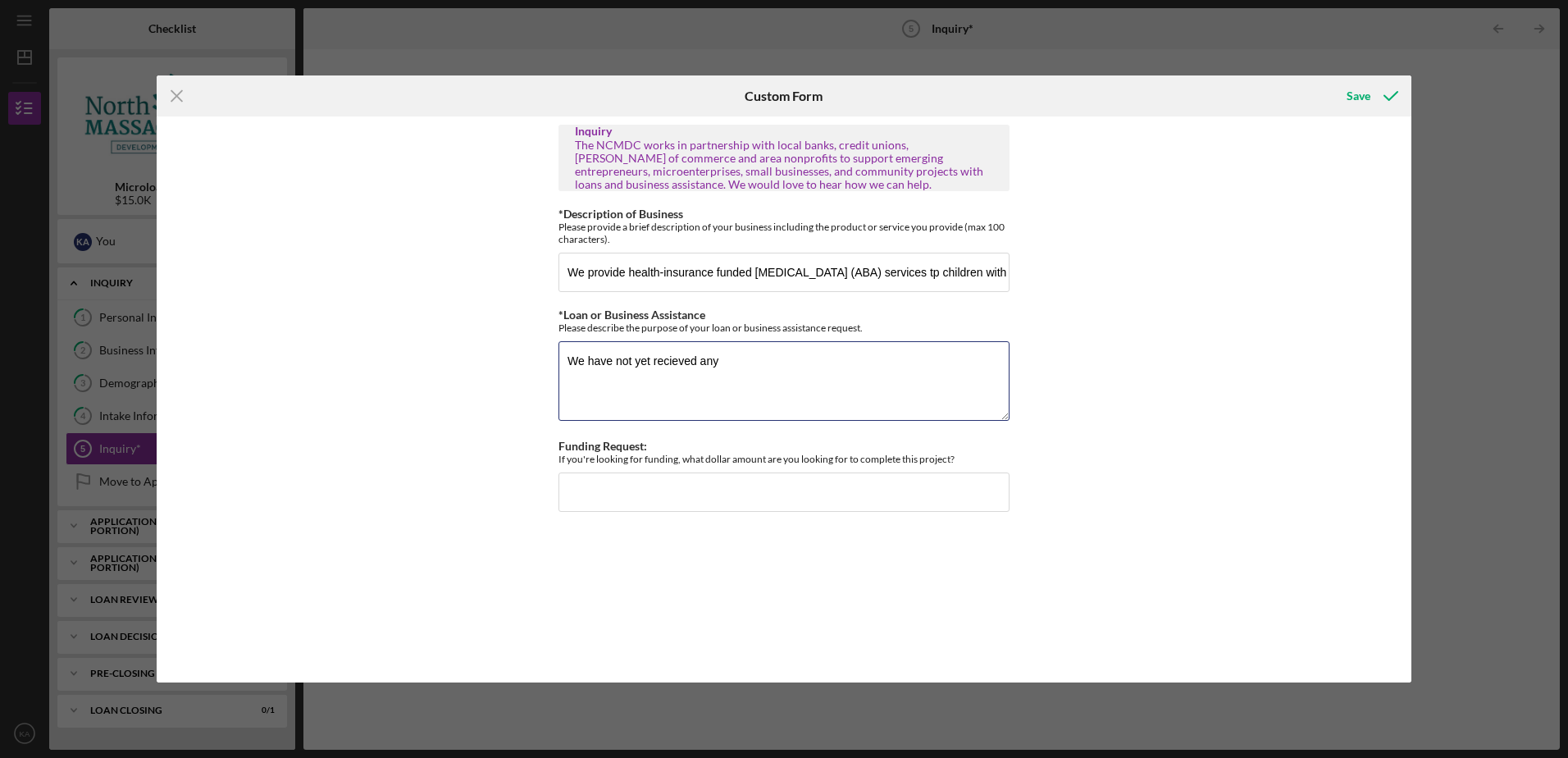
click at [550, 365] on div "Inquiry The NCMDC works in partnership with local banks, credit unions, [PERSON…" at bounding box center [784, 399] width 1255 height 565
type textarea "I would like to ensure that I have enough money in the bank to cover payroll fo…"
click at [756, 484] on input "Funding Request:" at bounding box center [784, 491] width 451 height 39
type input "$15,000"
click at [773, 379] on textarea "I would like to ensure that I have enough money in the bank to cover payroll fo…" at bounding box center [784, 380] width 451 height 79
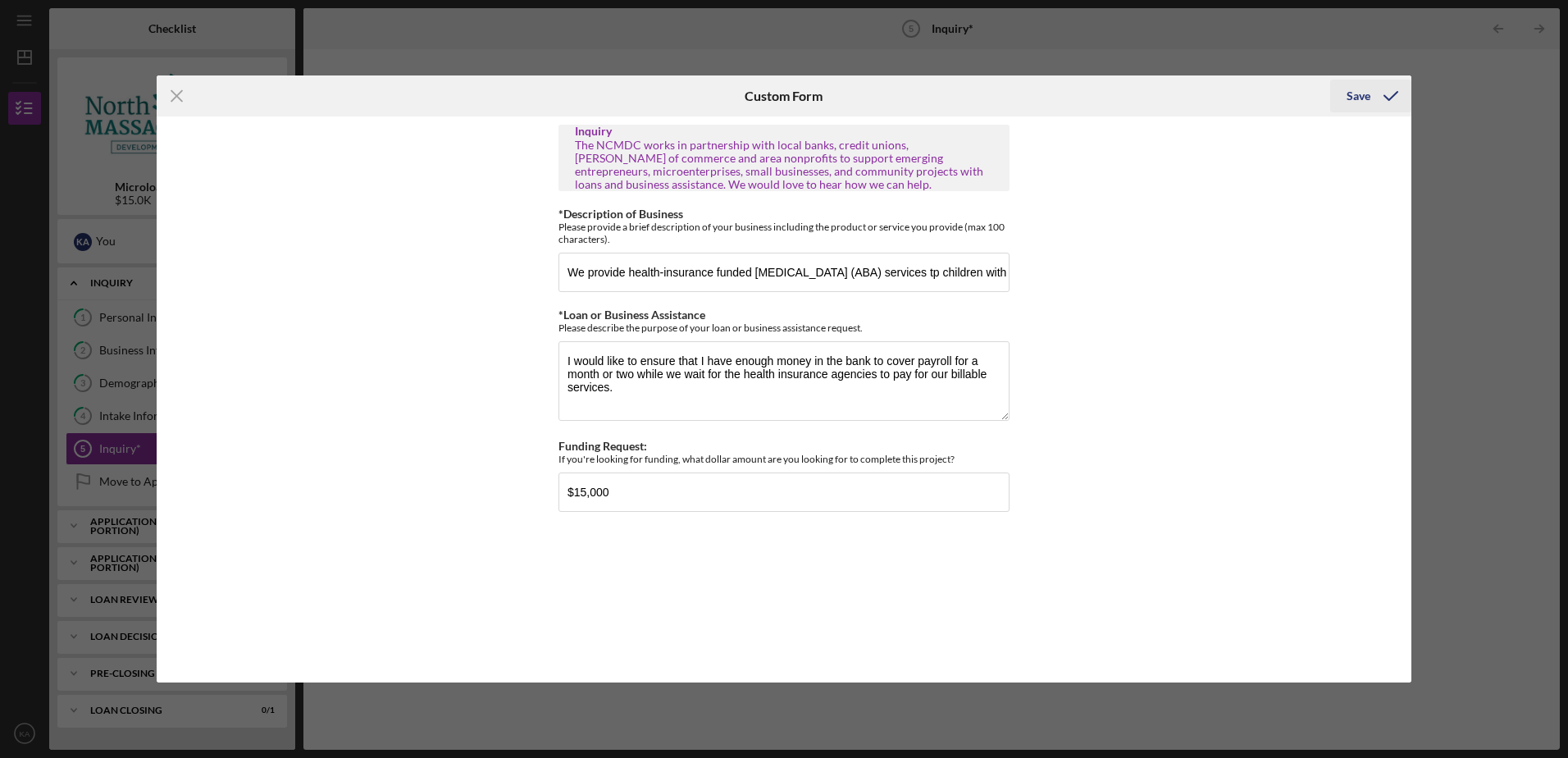
click at [1354, 95] on div "Save" at bounding box center [1359, 96] width 24 height 33
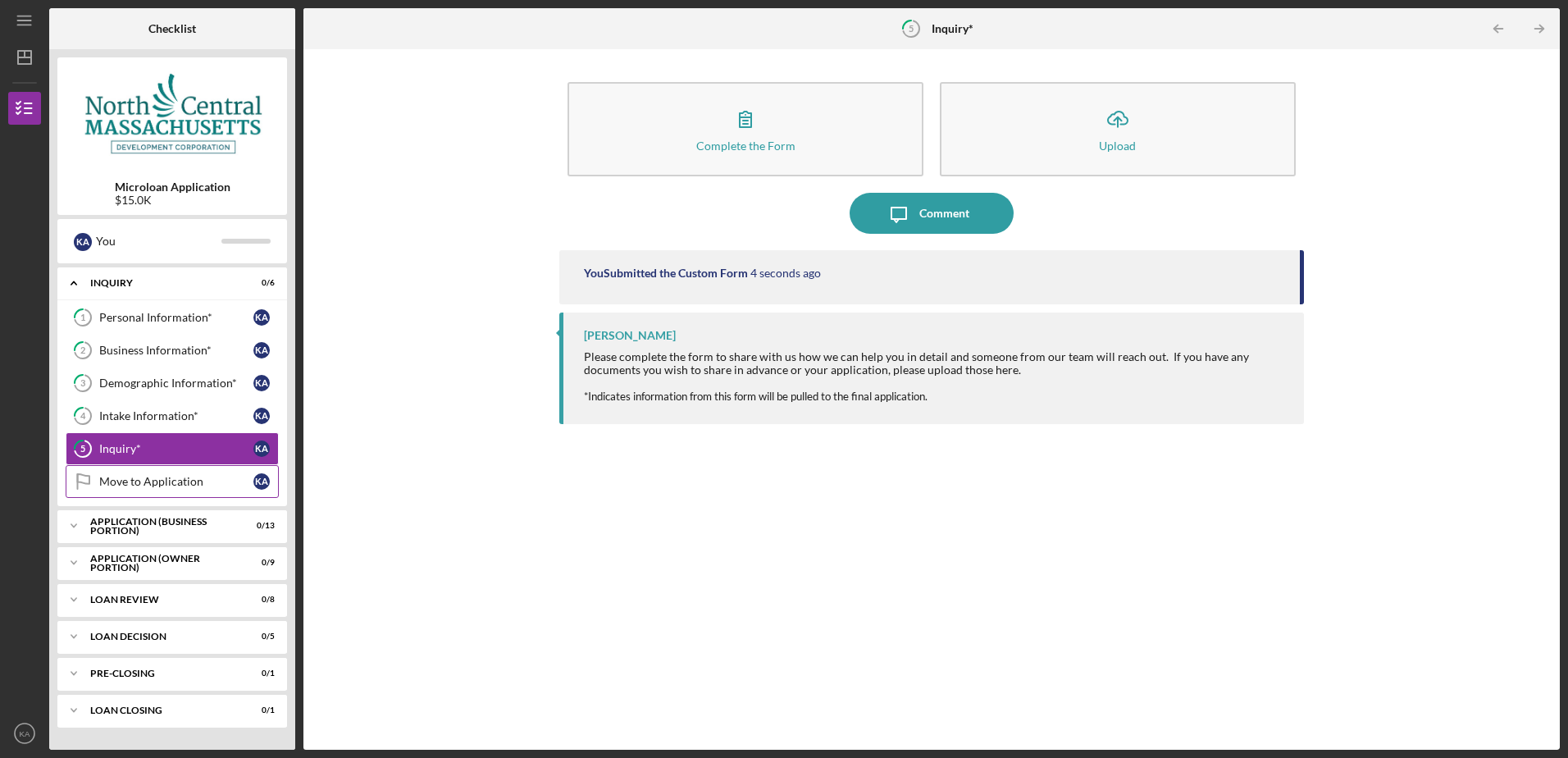
click at [169, 478] on div "Move to Application" at bounding box center [176, 481] width 154 height 13
